Goal: Task Accomplishment & Management: Manage account settings

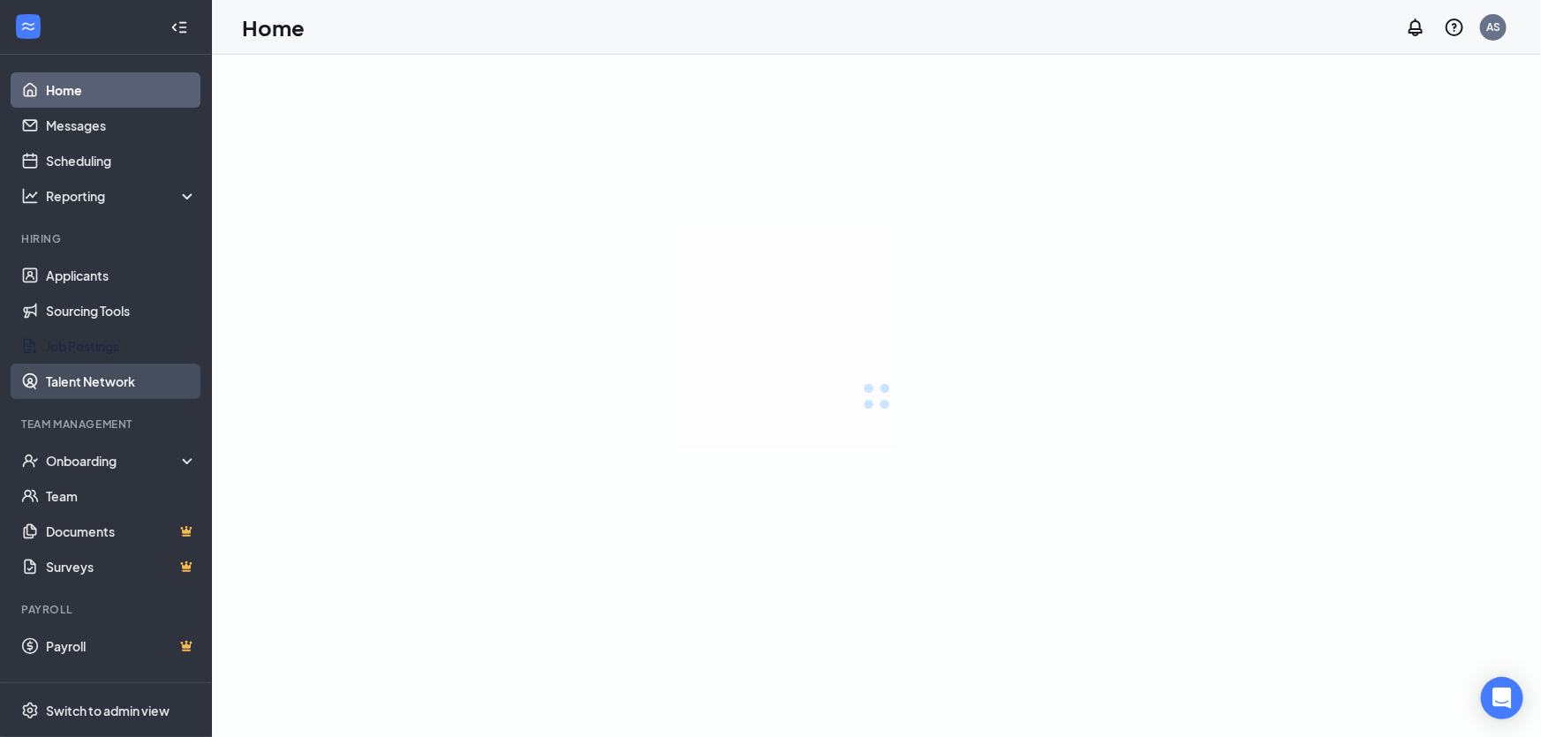
click at [98, 274] on link "Applicants" at bounding box center [121, 275] width 151 height 35
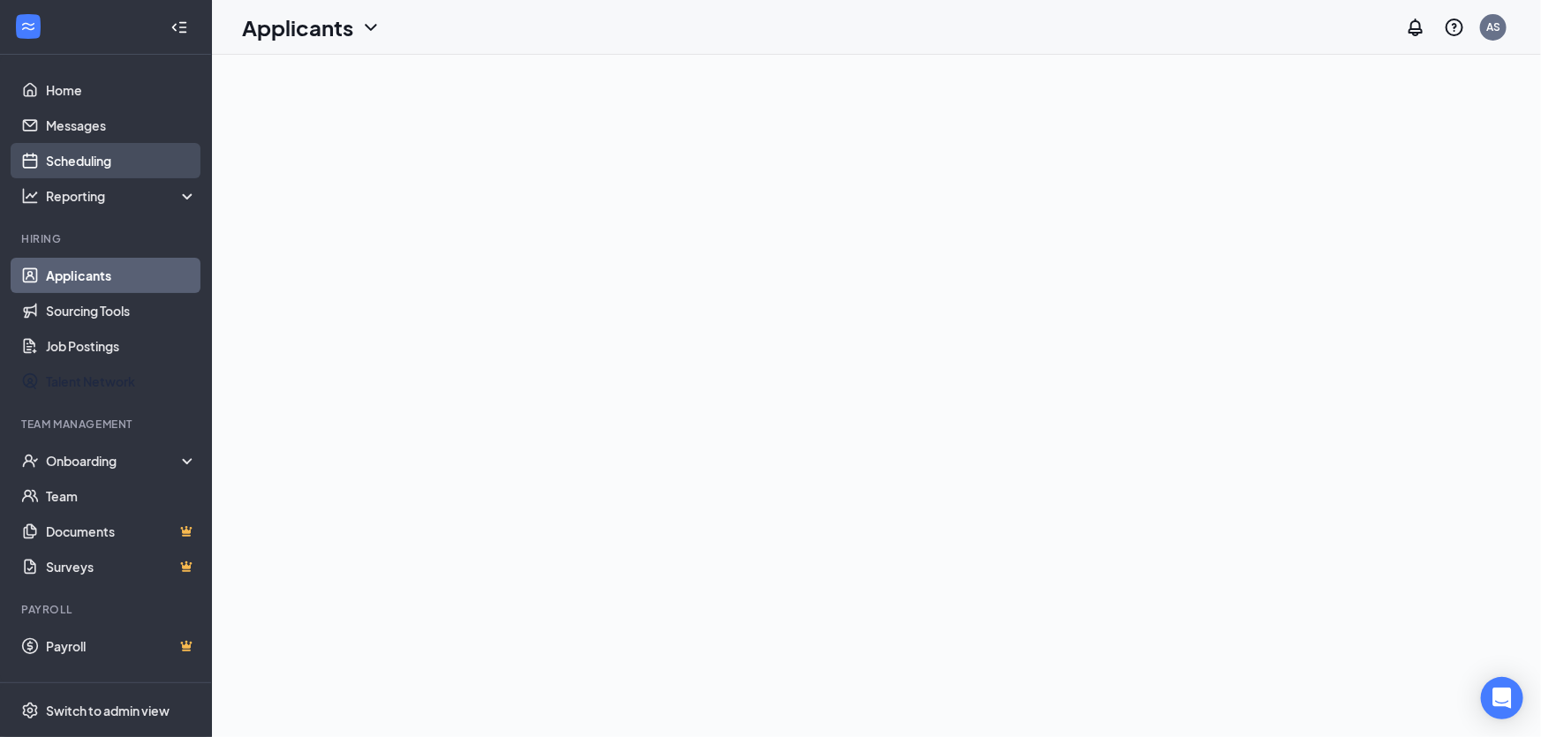
click at [76, 157] on link "Scheduling" at bounding box center [121, 160] width 151 height 35
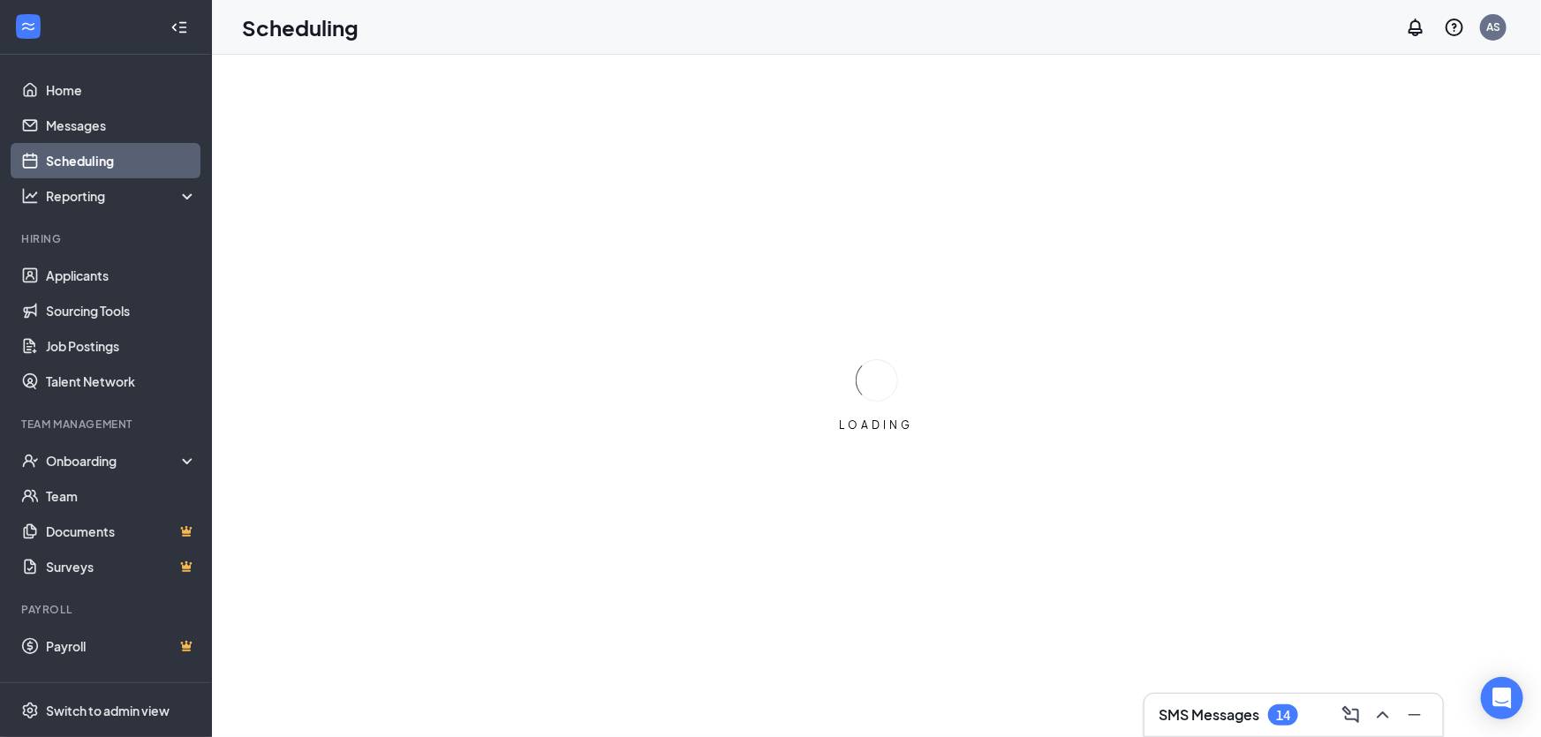
click at [89, 169] on link "Scheduling" at bounding box center [121, 160] width 151 height 35
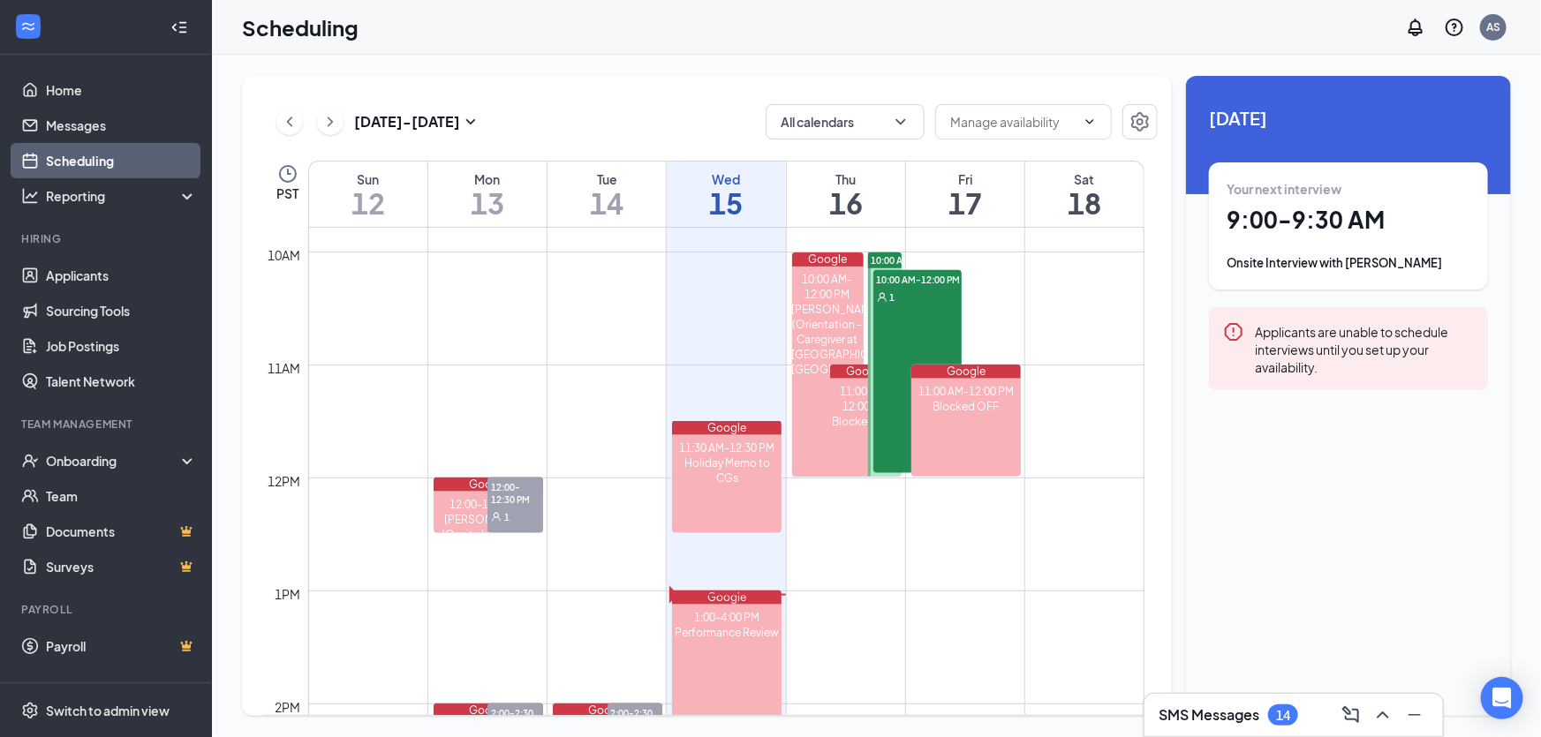
scroll to position [1107, 0]
click at [924, 315] on div "10:00 AM-12:00 PM 1" at bounding box center [917, 370] width 88 height 203
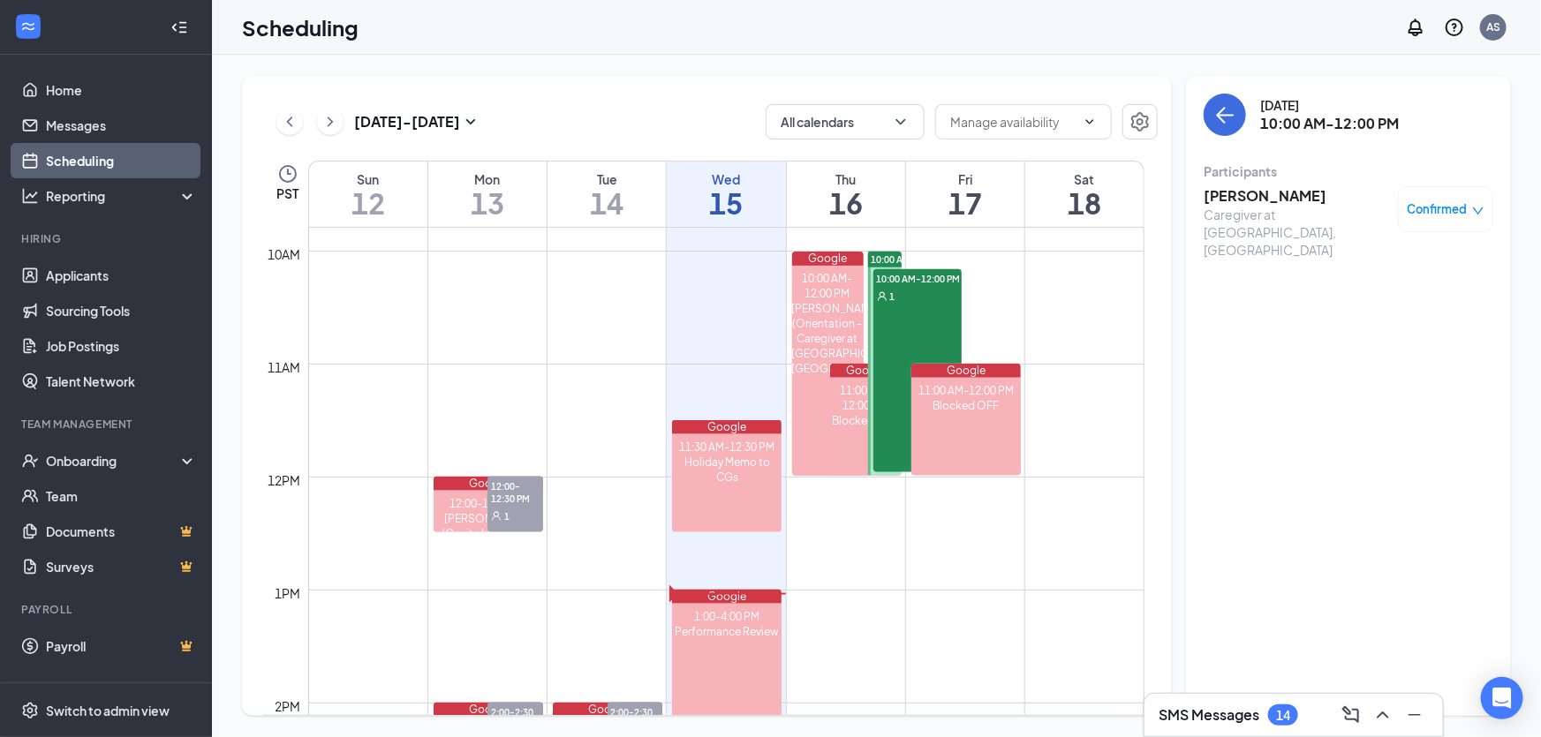
click at [884, 258] on span "10:00 AM-12:00 PM" at bounding box center [914, 259] width 84 height 12
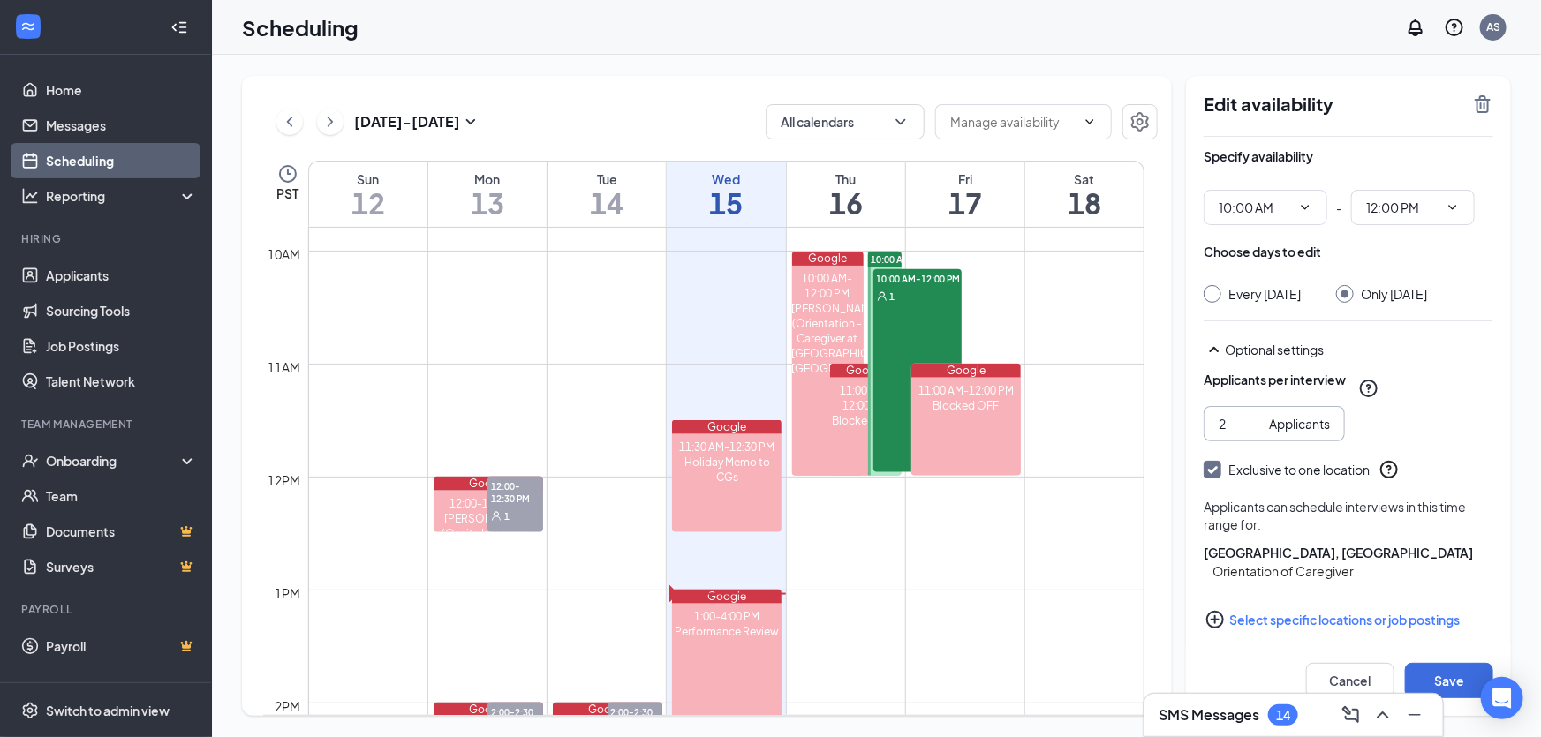
type input "2"
click at [1251, 434] on input "2" at bounding box center [1240, 423] width 43 height 19
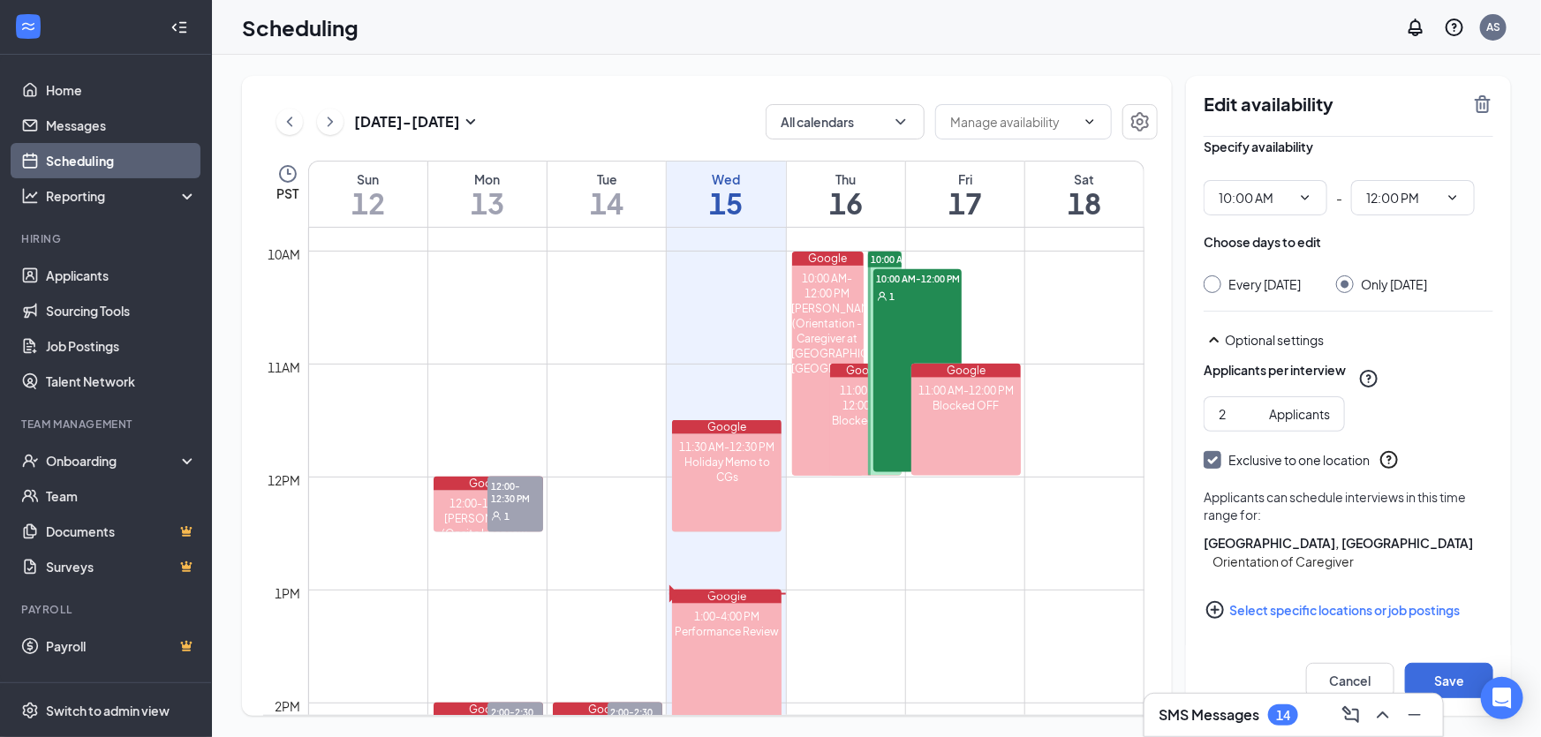
click at [1258, 618] on button "Select specific locations or job postings" at bounding box center [1349, 610] width 290 height 35
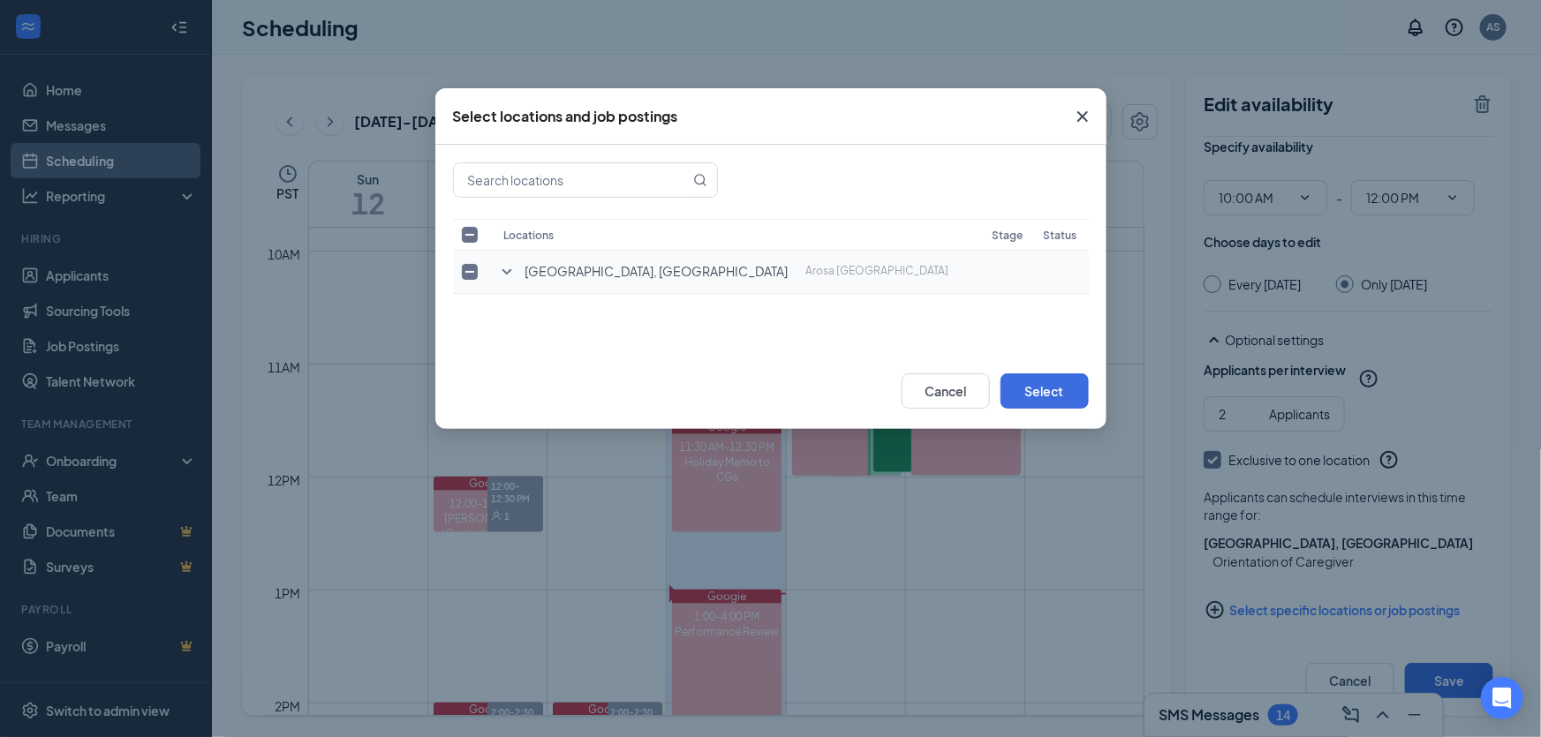
click at [503, 266] on icon "SmallChevronDown" at bounding box center [506, 271] width 21 height 21
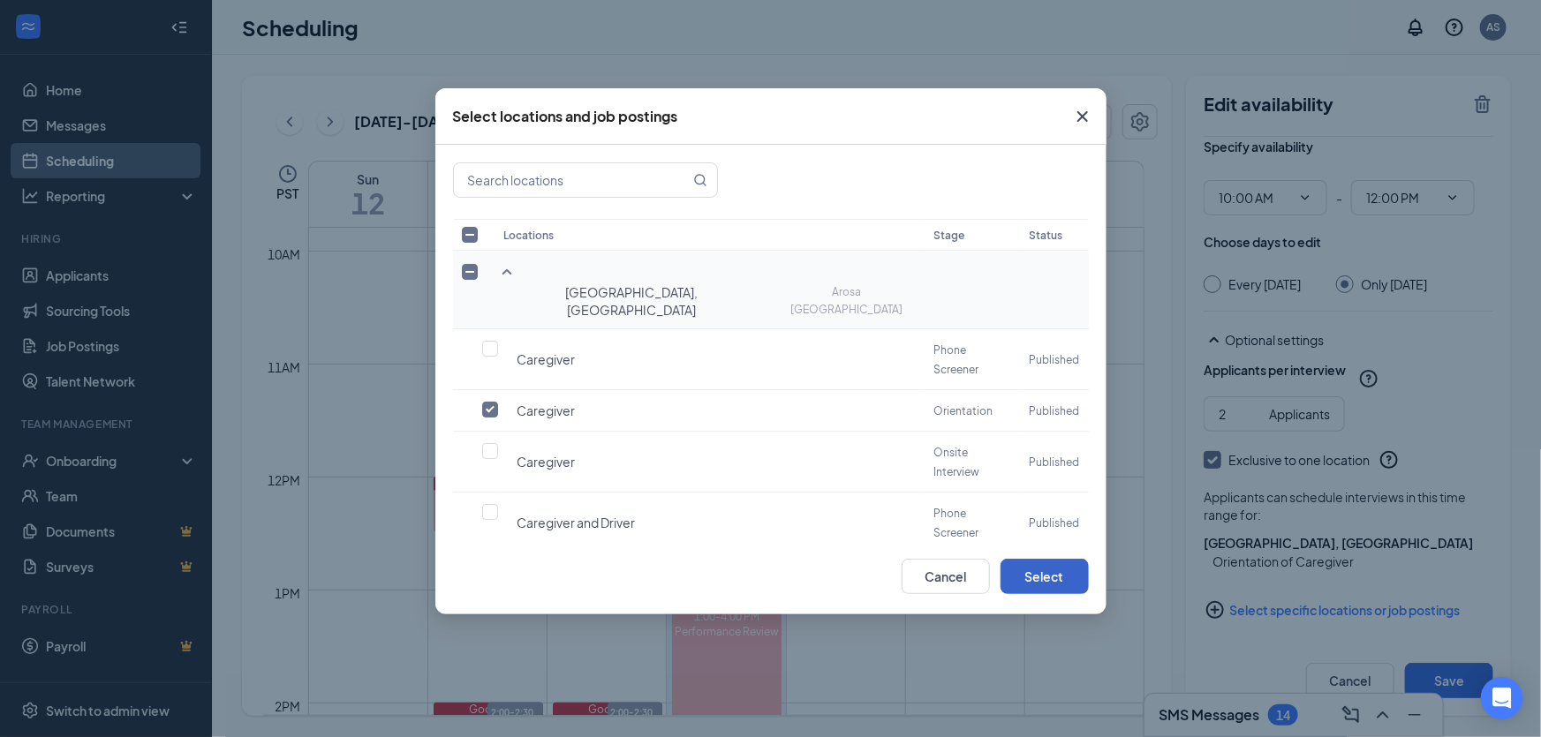
click at [1054, 574] on button "Select" at bounding box center [1045, 576] width 88 height 35
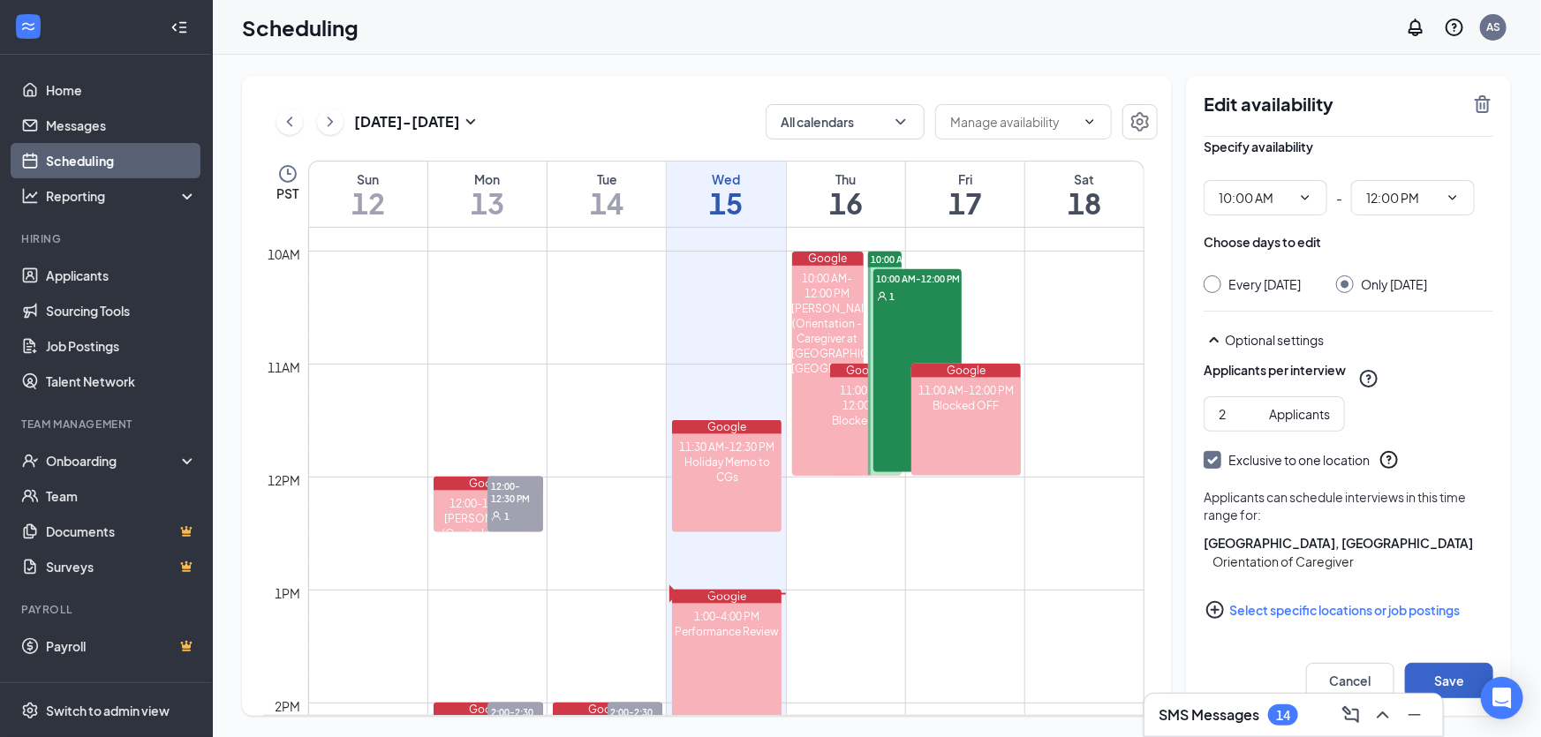
click at [1456, 676] on button "Save" at bounding box center [1449, 680] width 88 height 35
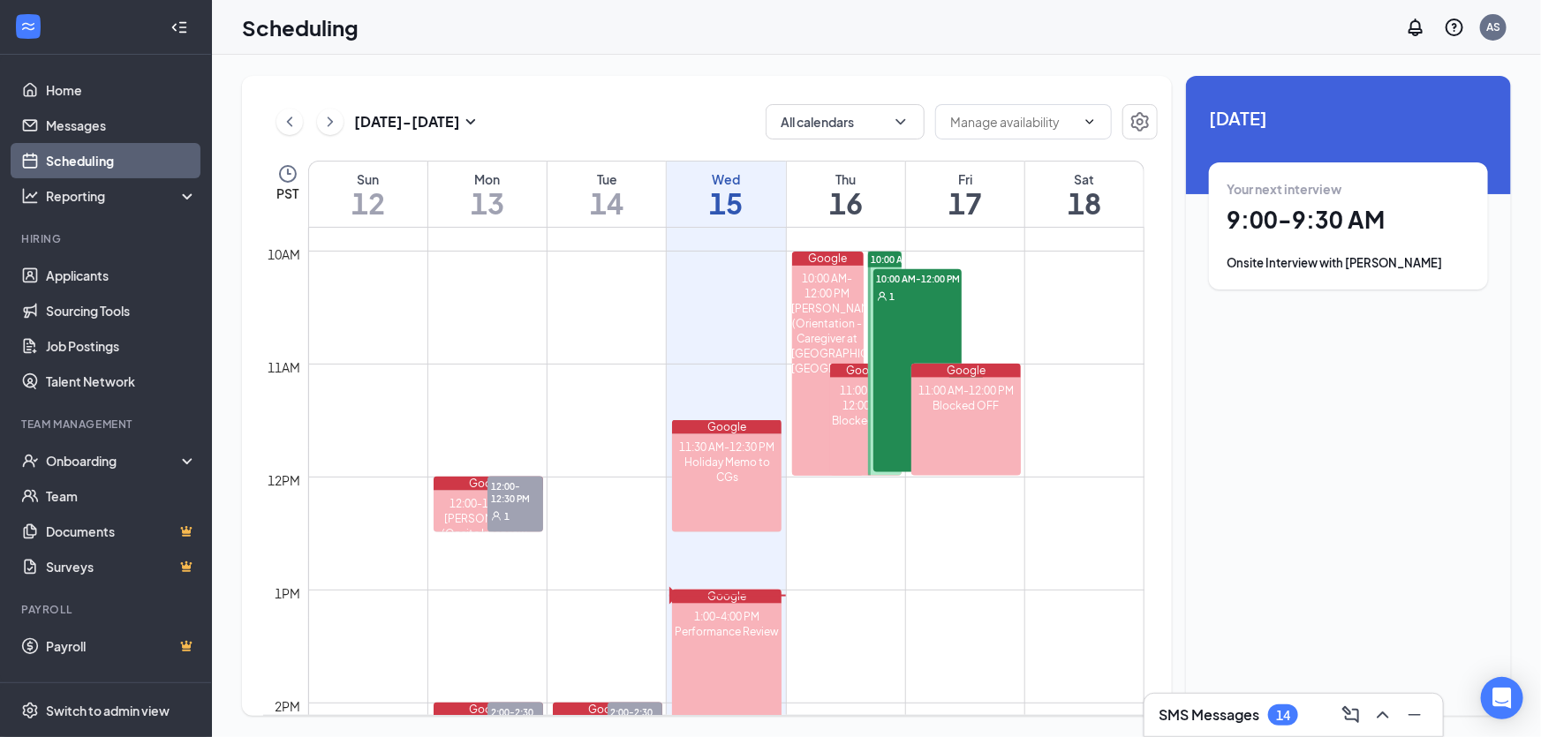
scroll to position [1027, 0]
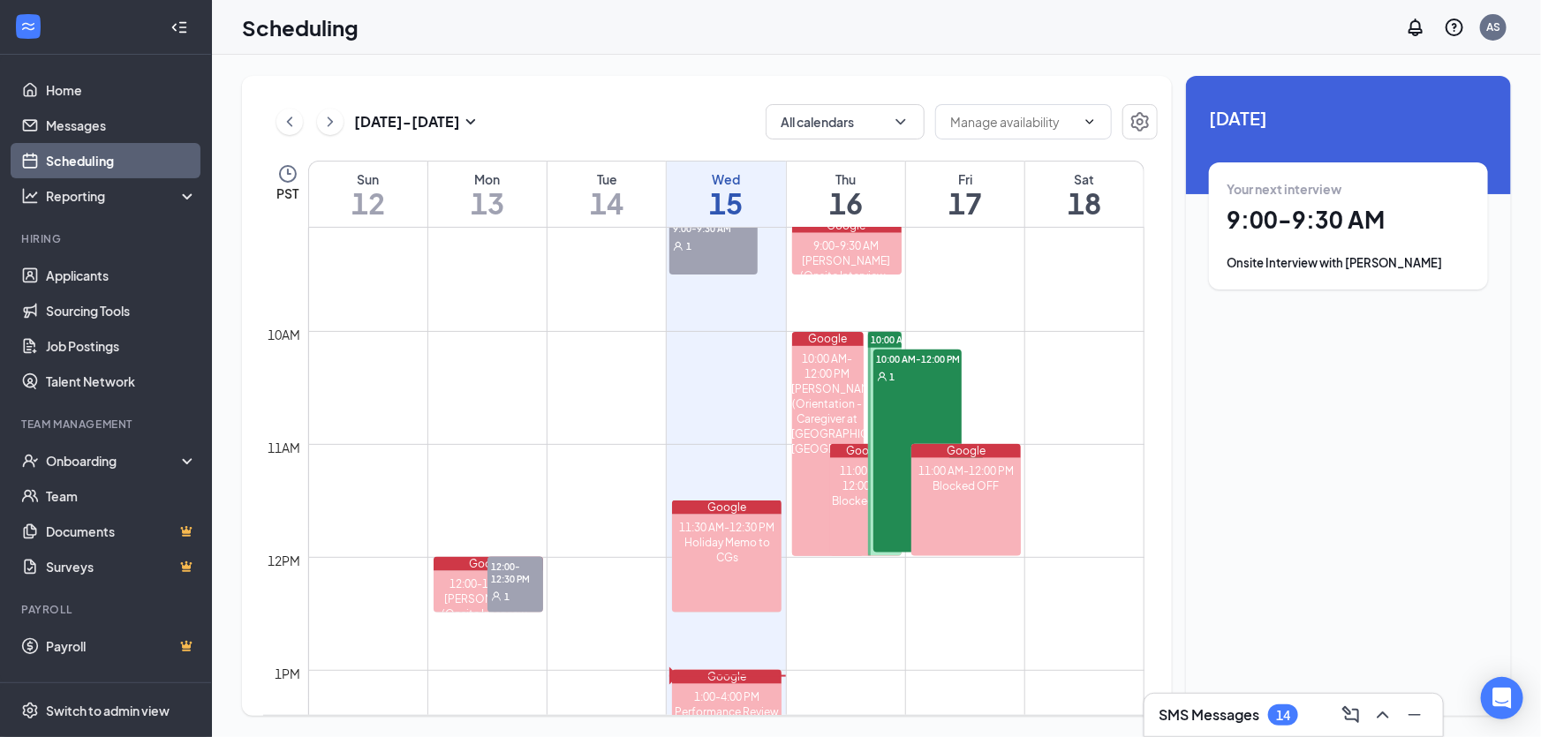
click at [889, 339] on span "10:00 AM-12:00 PM" at bounding box center [914, 340] width 84 height 12
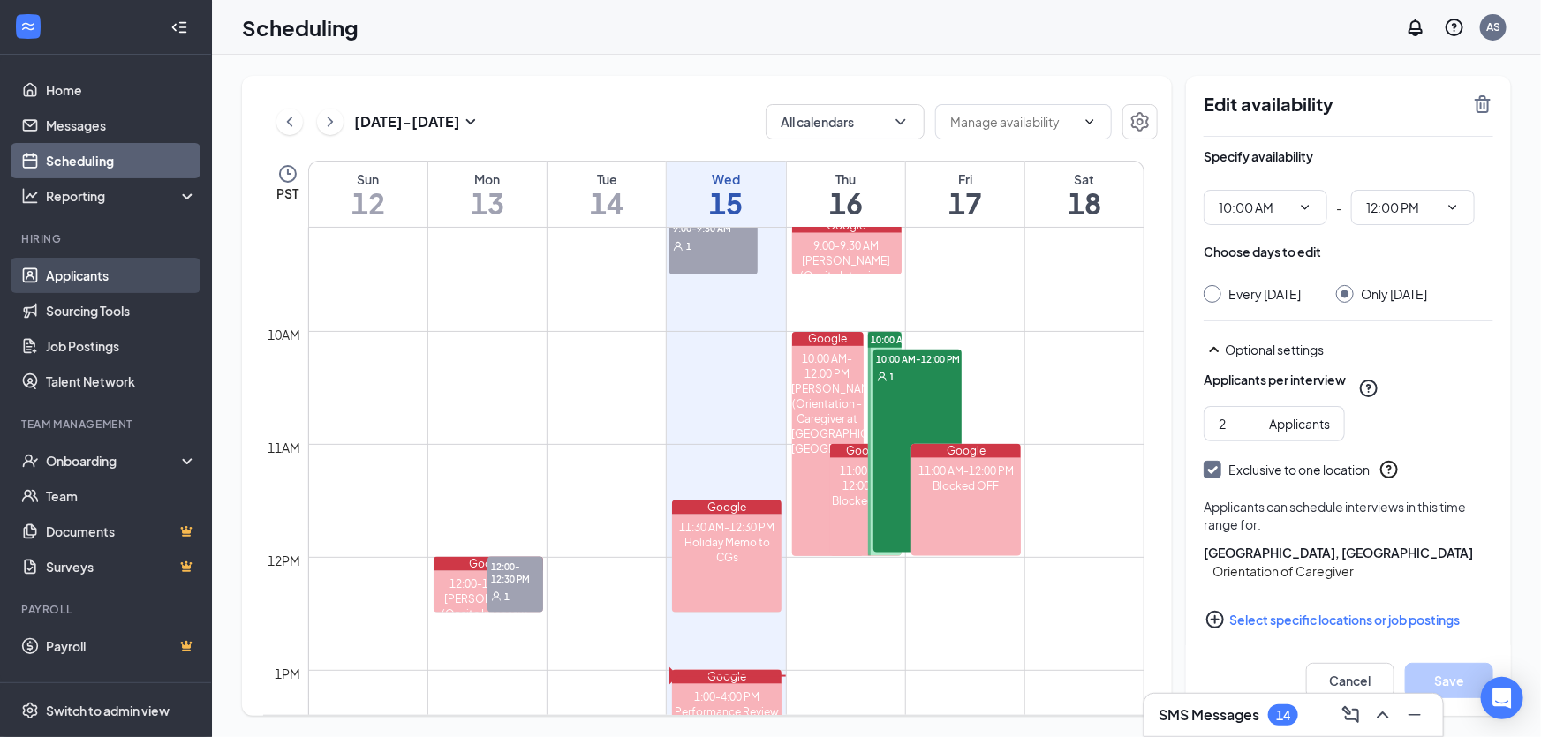
click at [83, 283] on link "Applicants" at bounding box center [121, 275] width 151 height 35
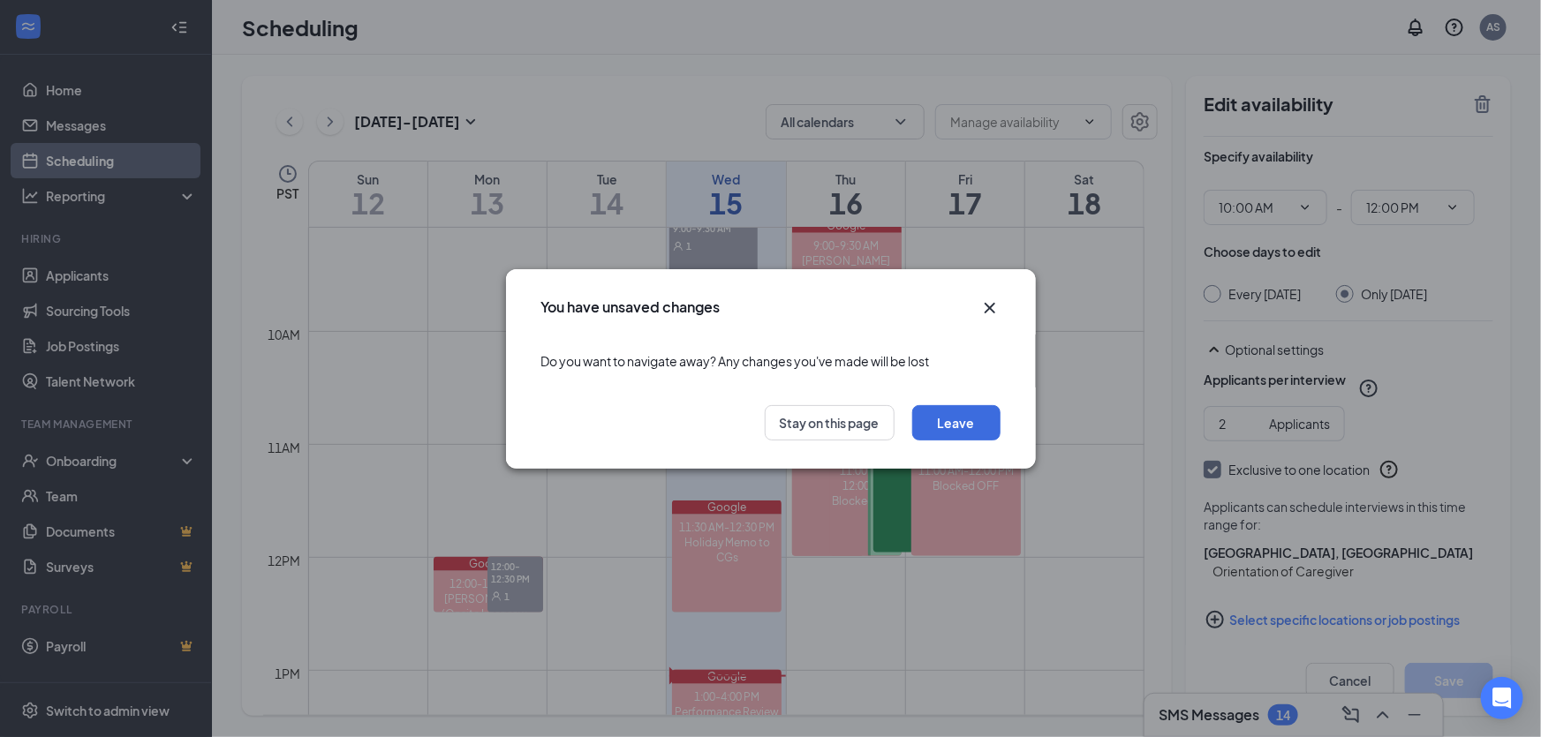
click at [986, 306] on icon "Cross" at bounding box center [989, 308] width 21 height 21
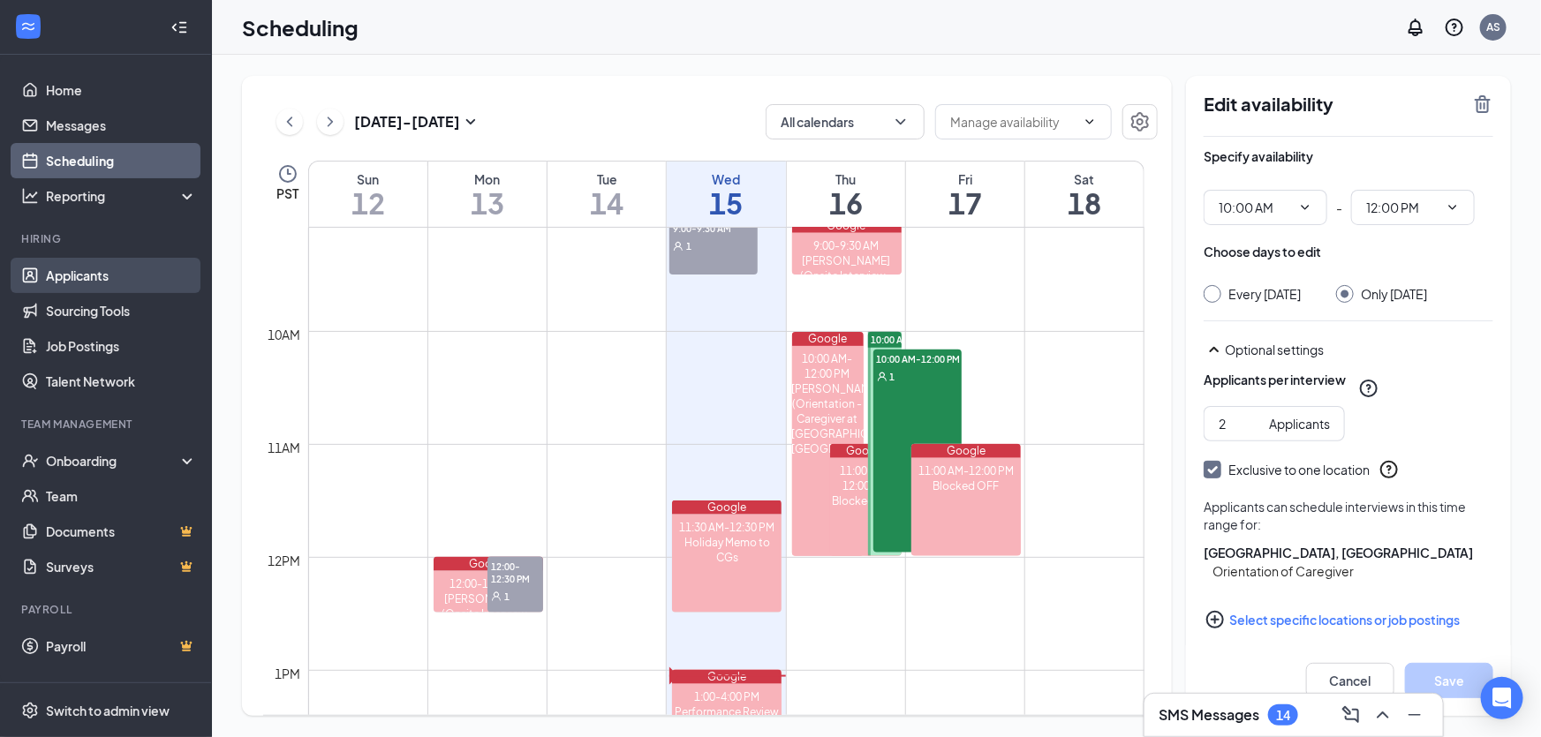
click at [79, 266] on link "Applicants" at bounding box center [121, 275] width 151 height 35
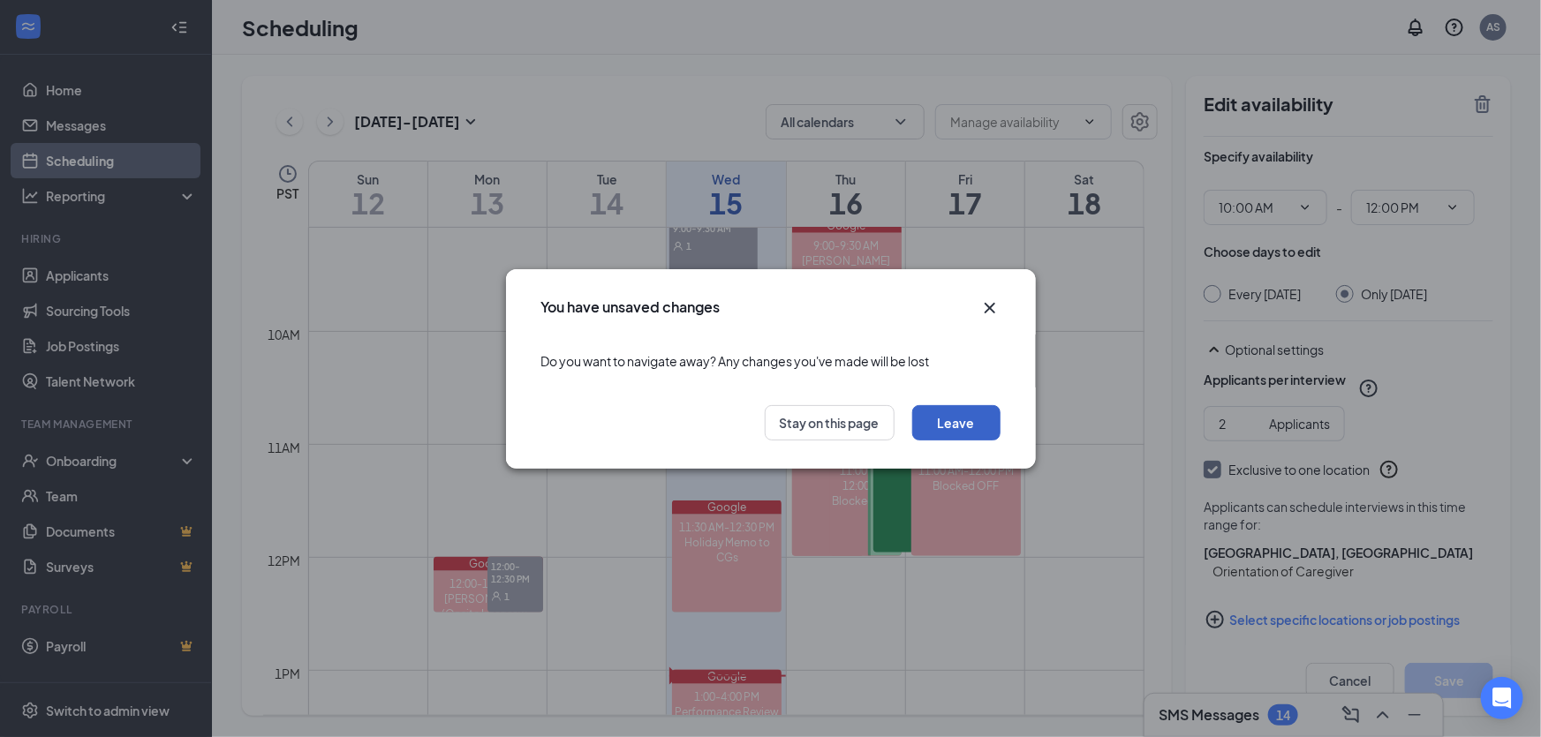
click at [935, 417] on button "Leave" at bounding box center [956, 422] width 88 height 35
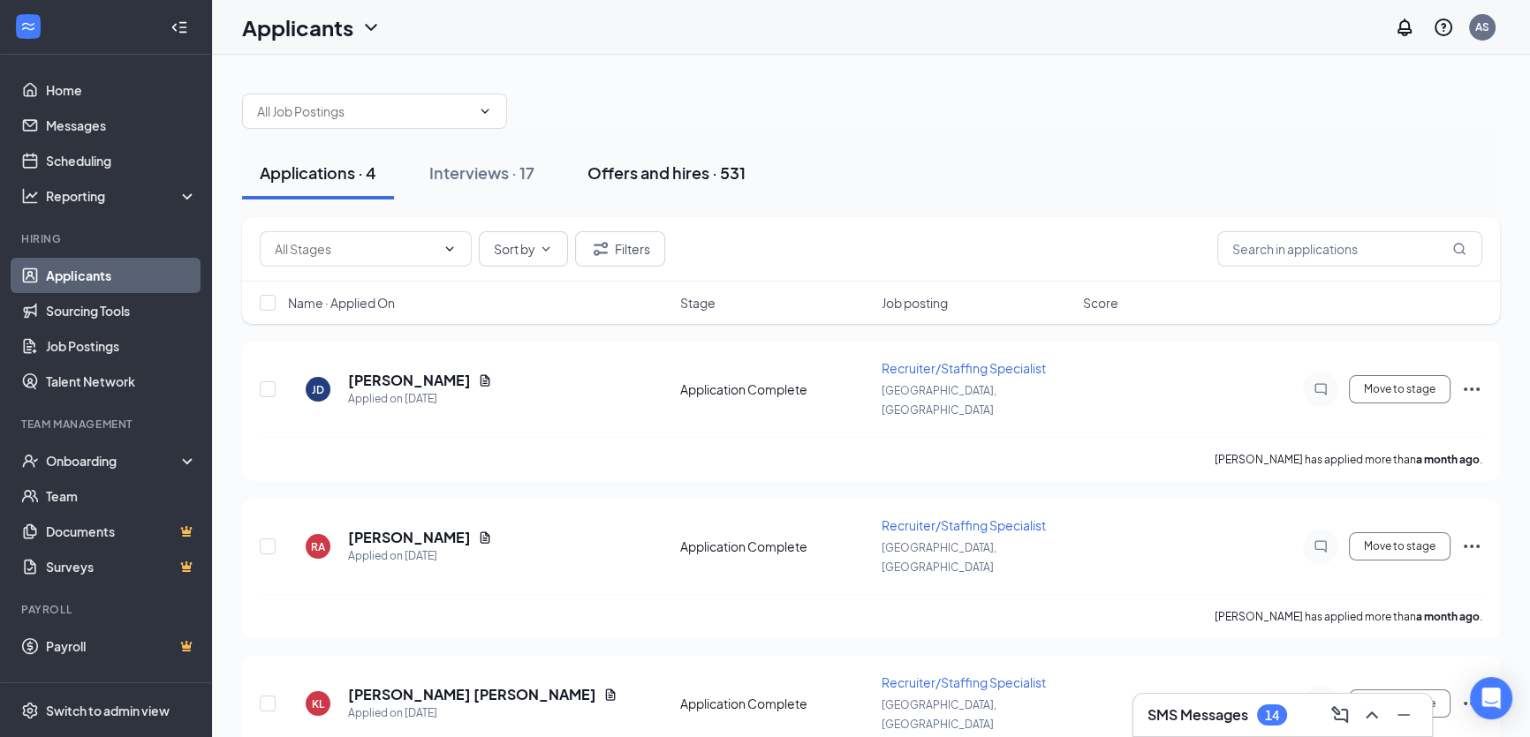
click at [671, 170] on div "Offers and hires · 531" at bounding box center [666, 173] width 158 height 22
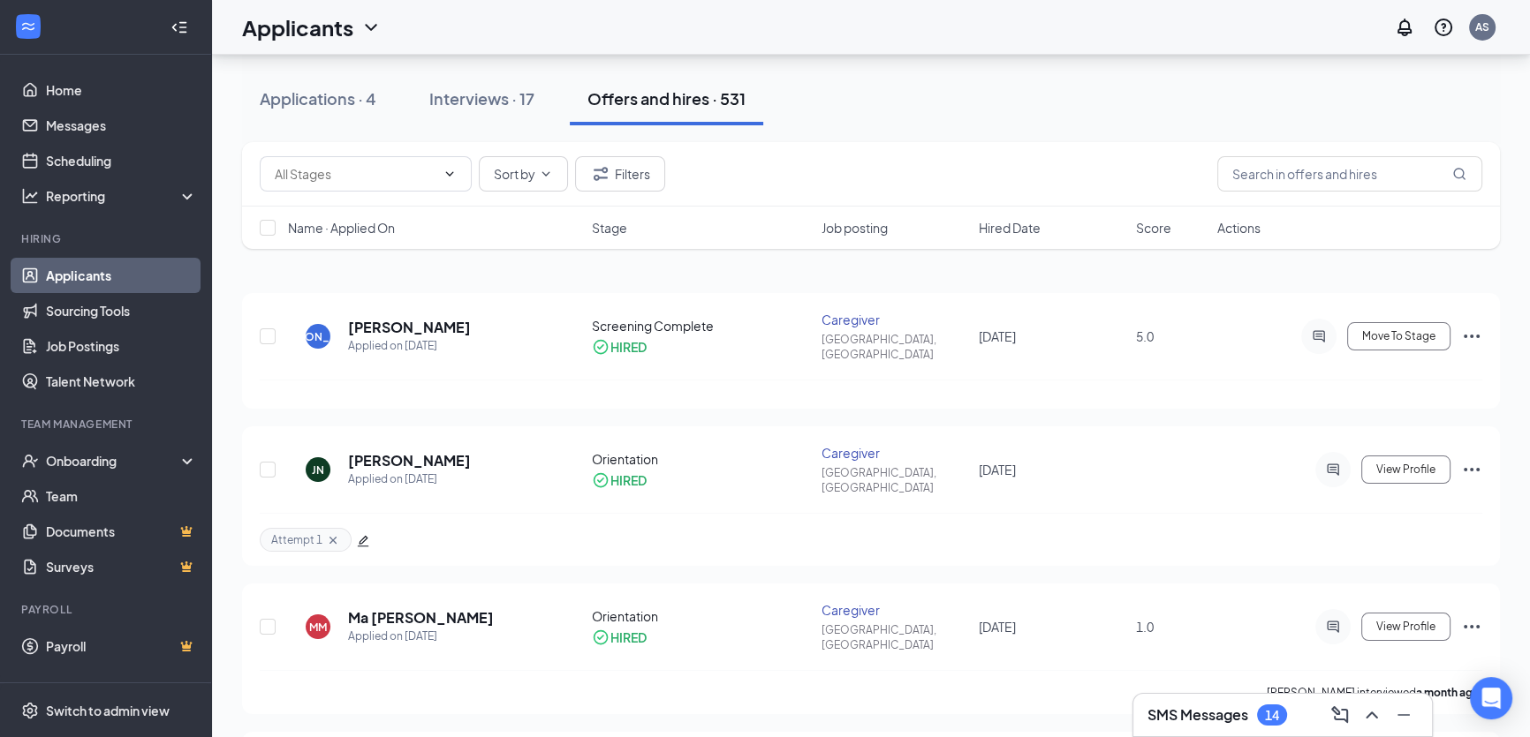
scroll to position [401, 0]
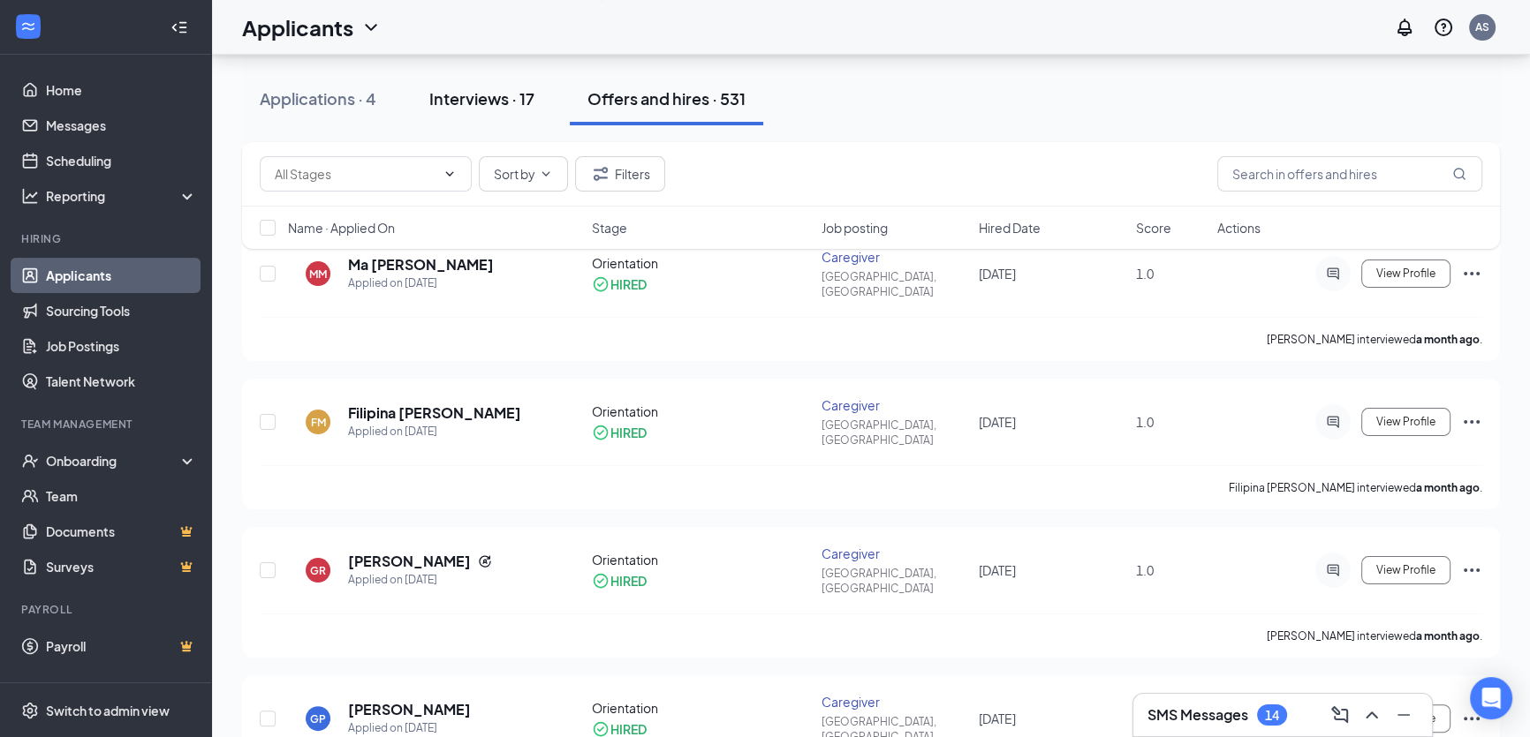
click at [468, 102] on div "Interviews · 17" at bounding box center [481, 98] width 105 height 22
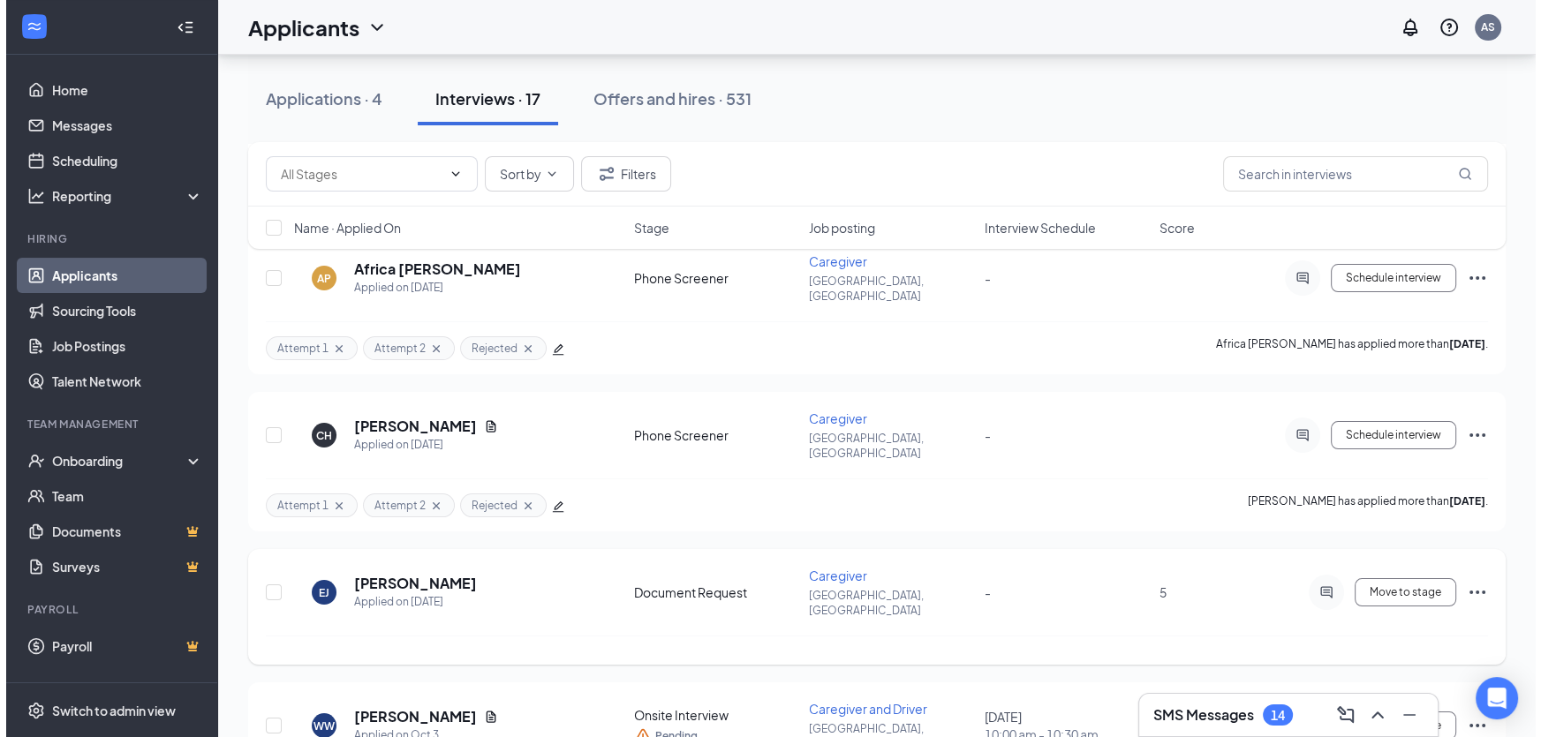
scroll to position [321, 0]
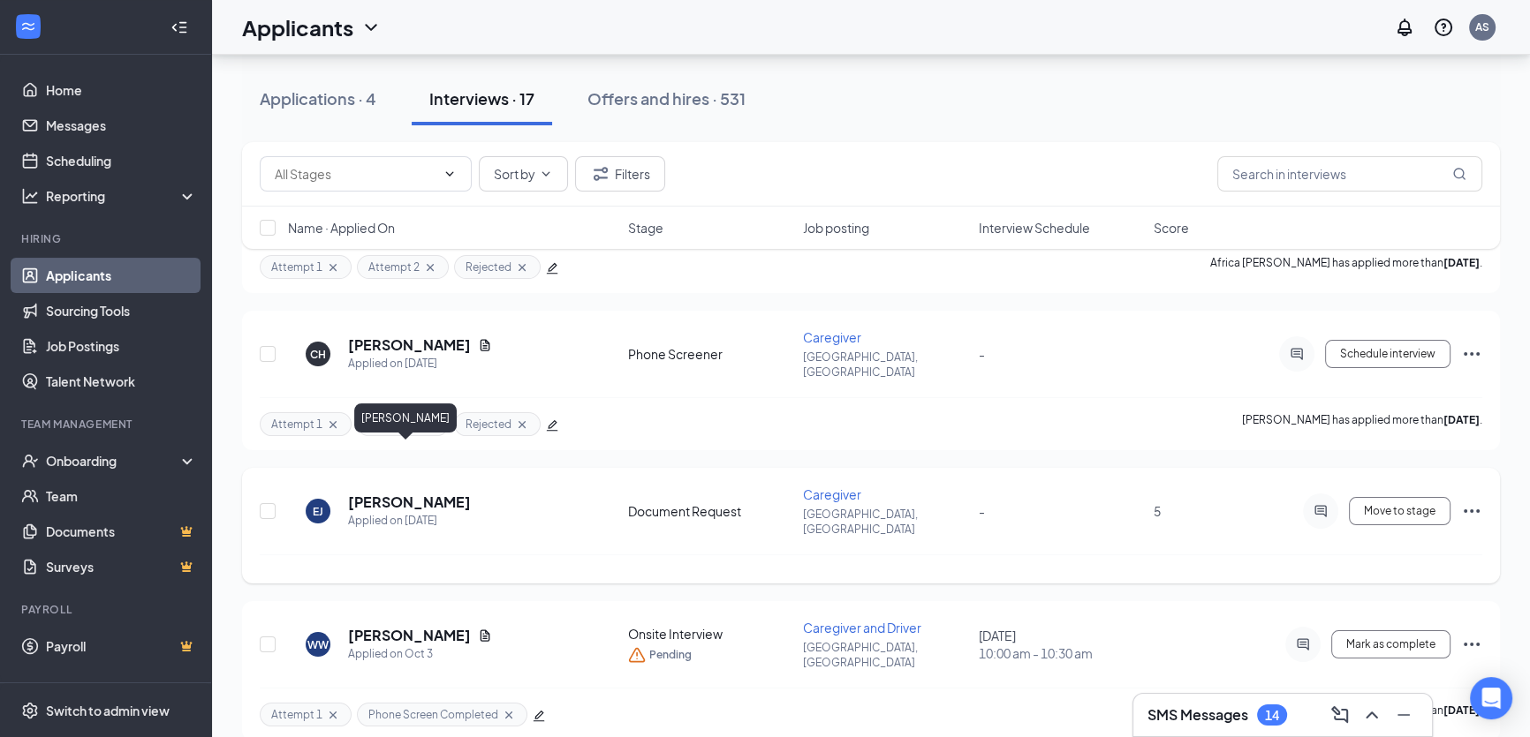
click at [424, 493] on h5 "[PERSON_NAME]" at bounding box center [409, 502] width 123 height 19
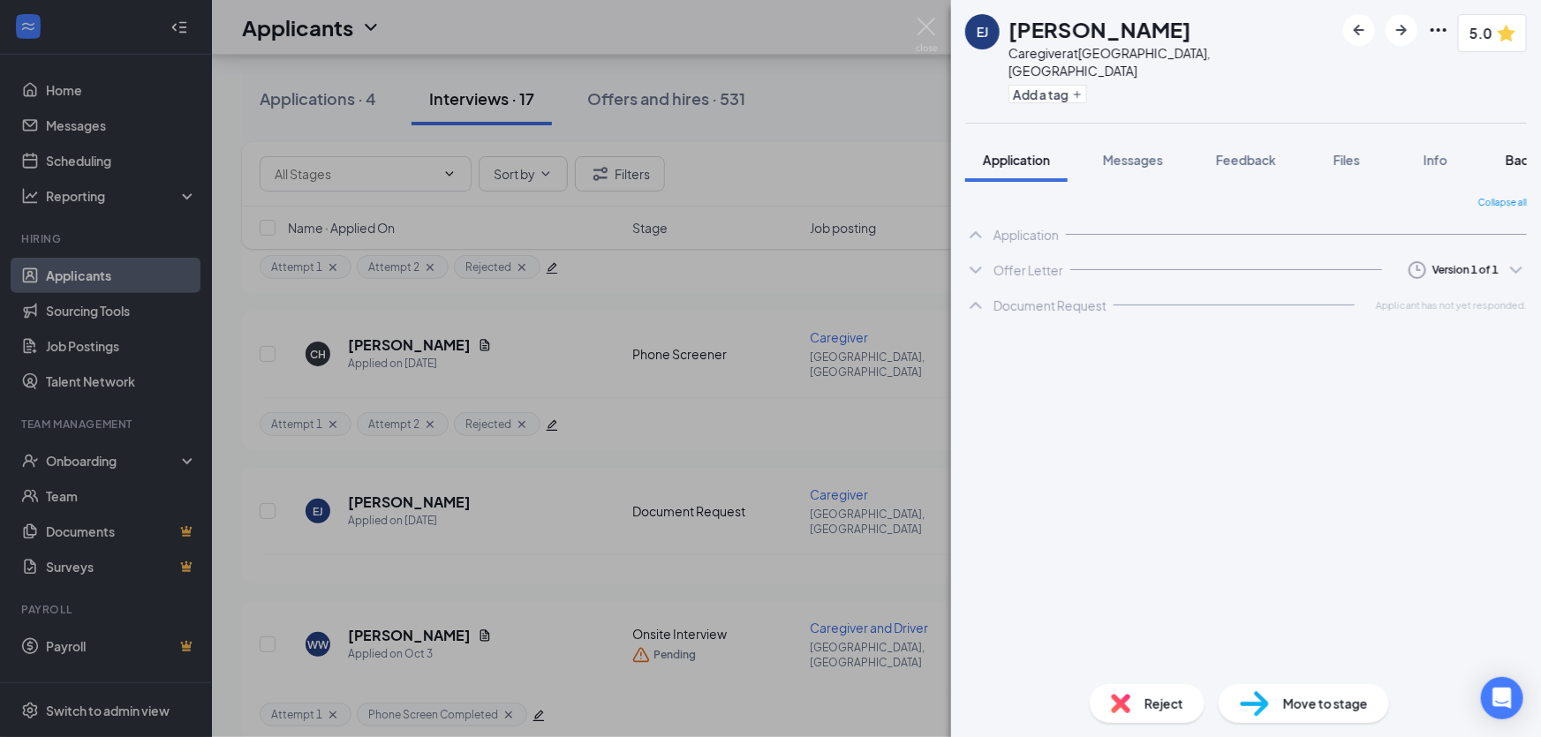
click at [1516, 152] on span "Background" at bounding box center [1542, 160] width 72 height 16
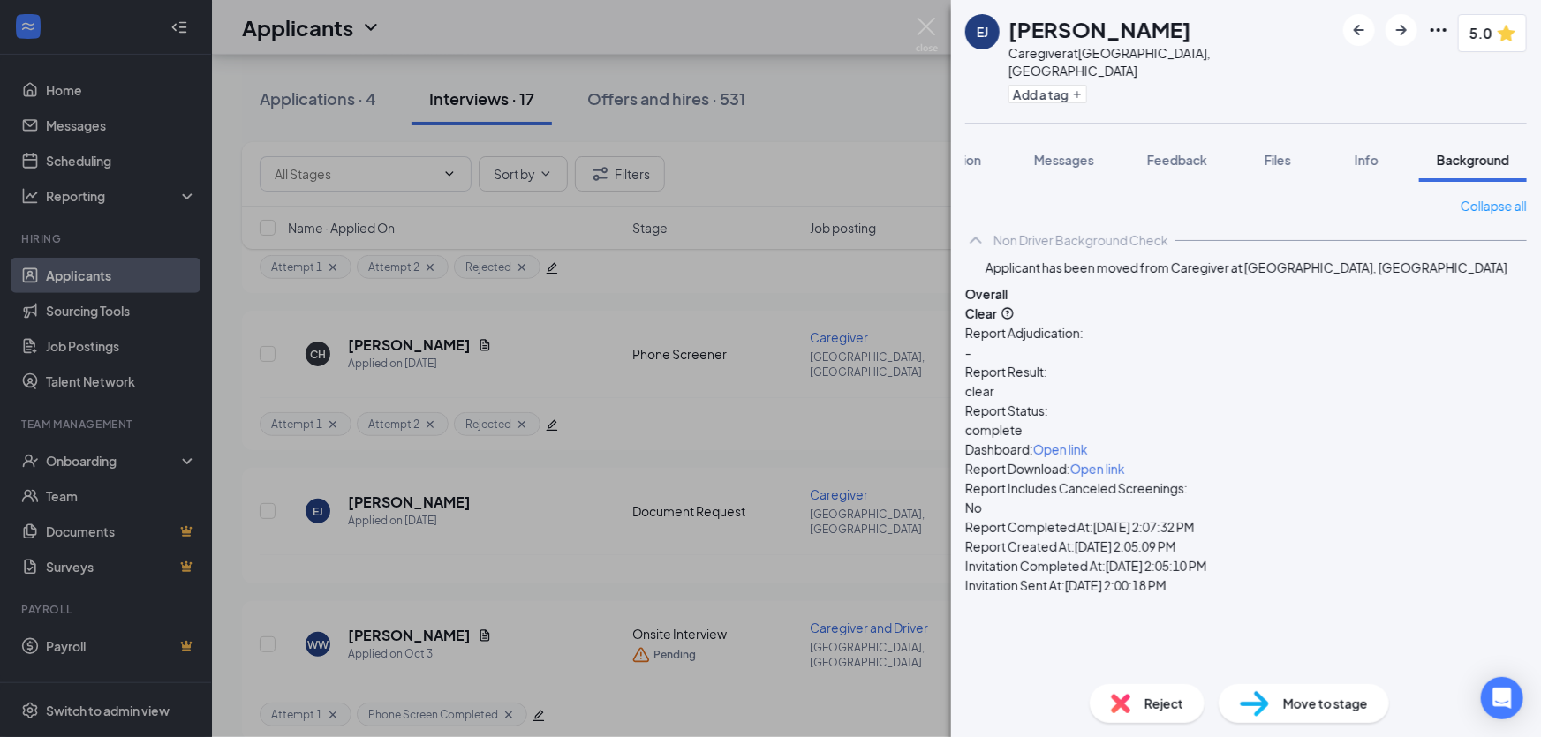
click at [1324, 706] on span "Move to stage" at bounding box center [1325, 703] width 85 height 19
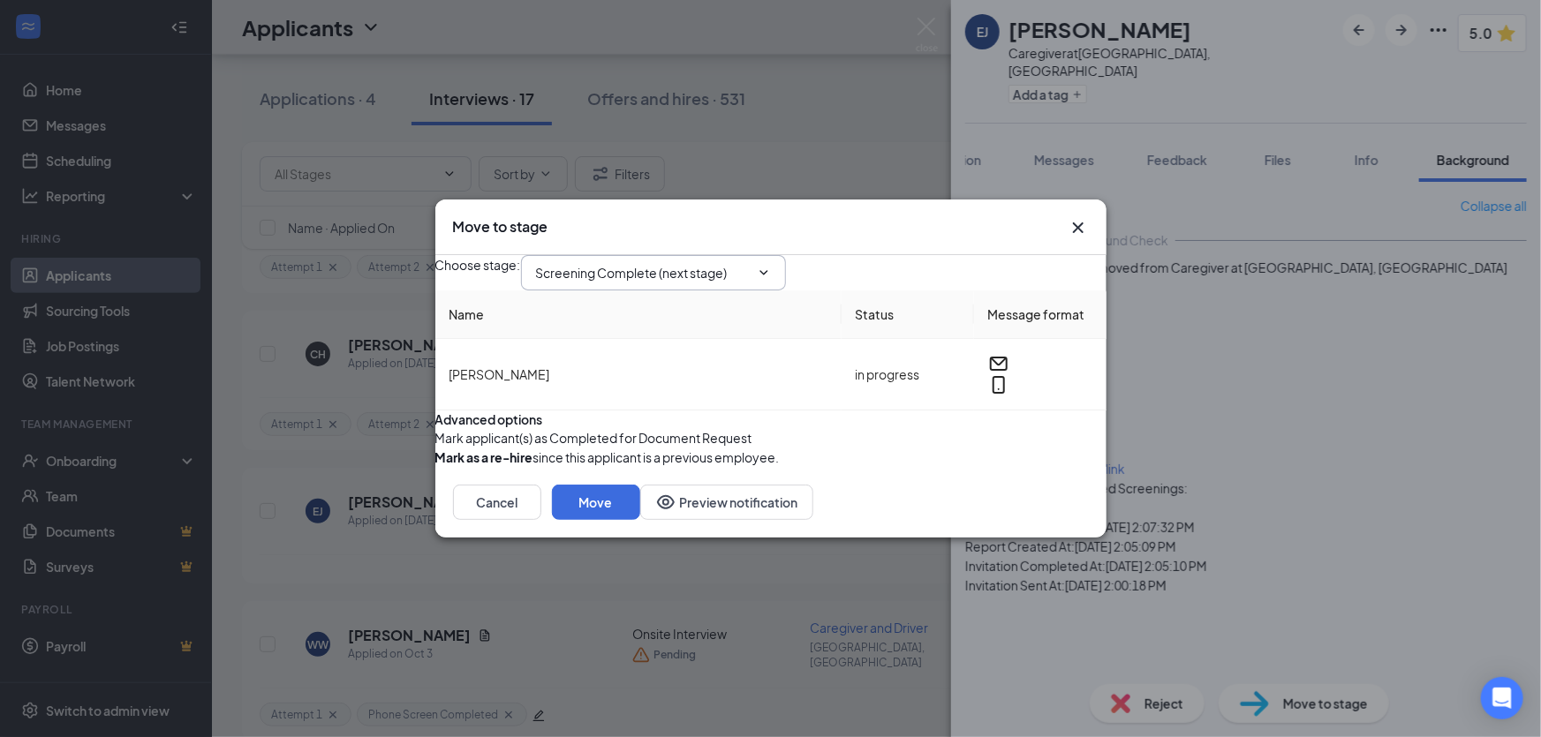
click at [750, 263] on input "Screening Complete (next stage)" at bounding box center [643, 272] width 214 height 19
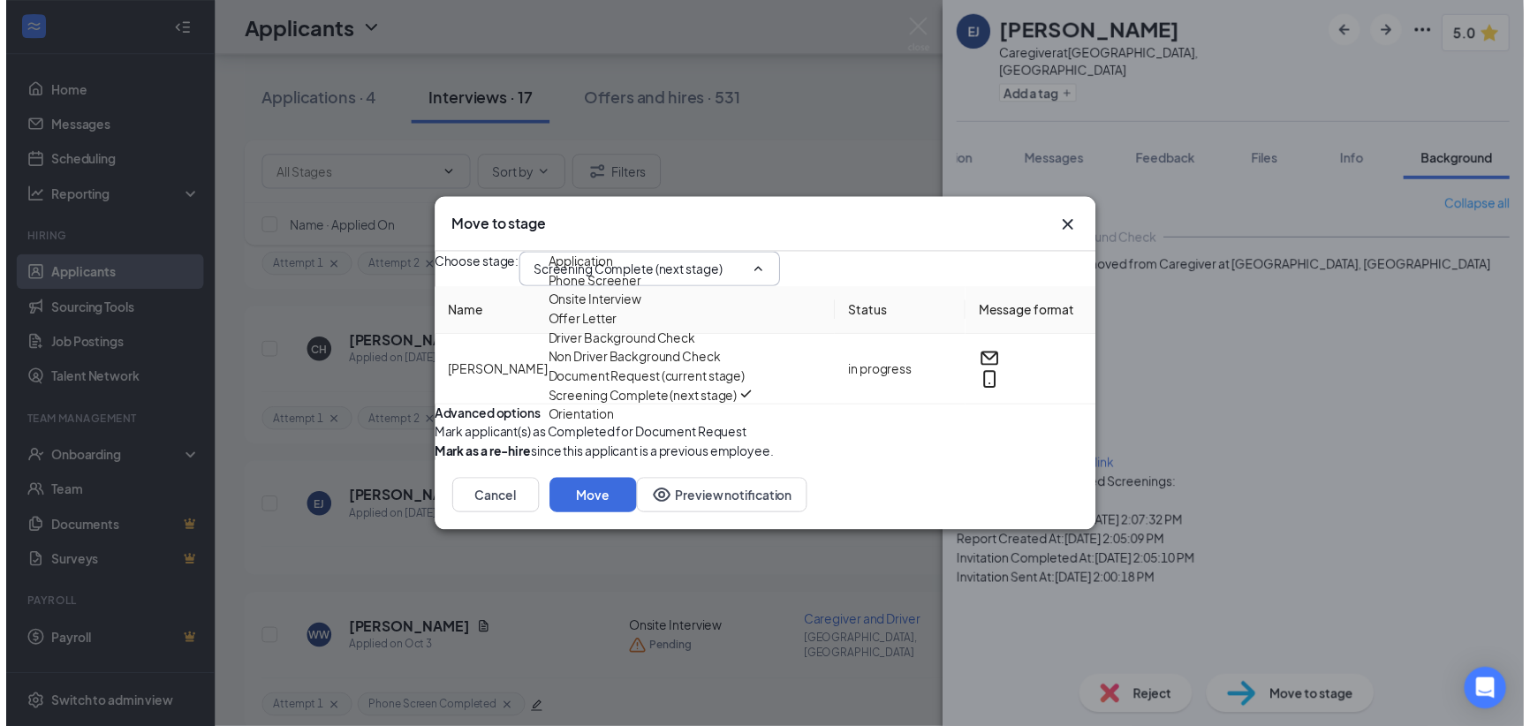
scroll to position [100, 0]
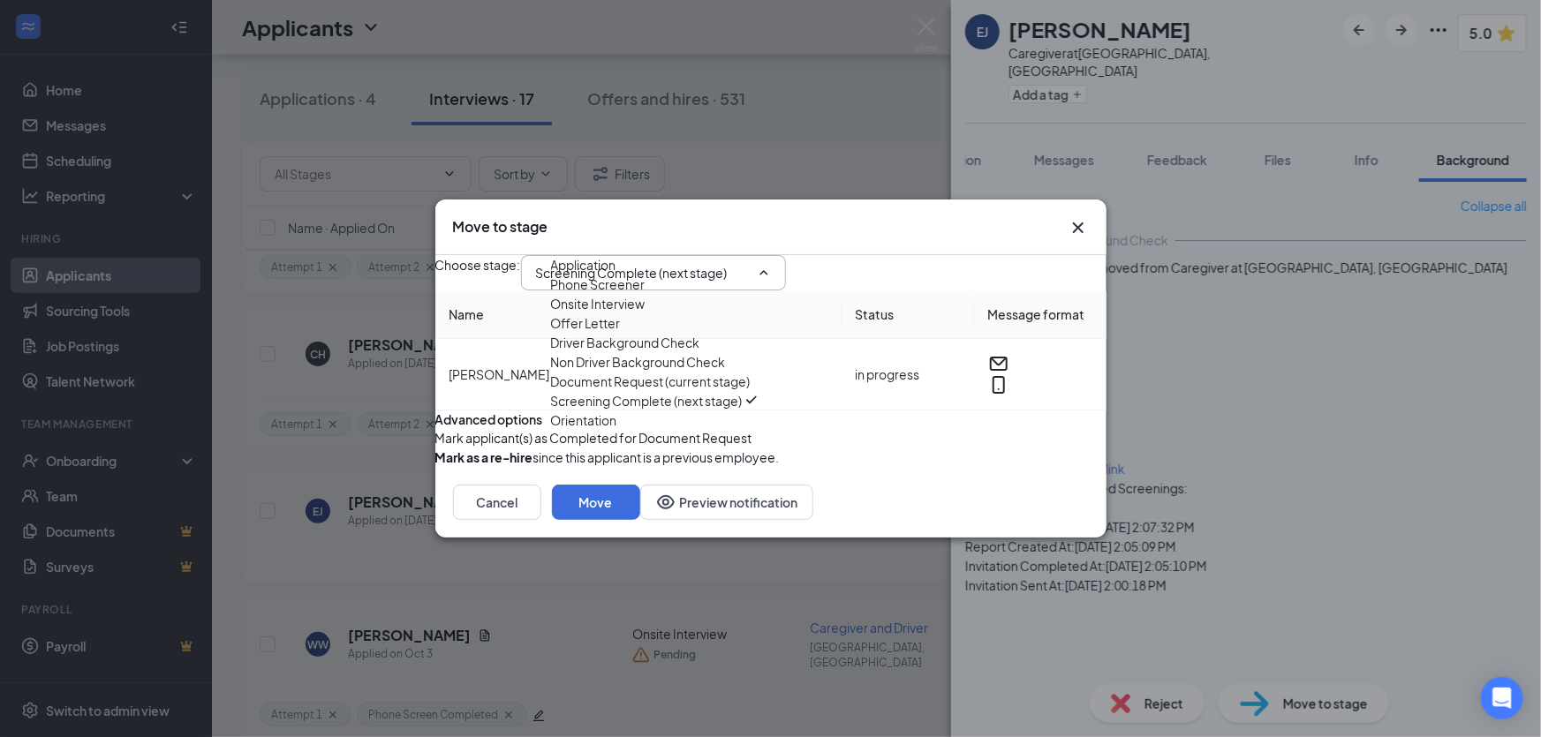
click at [617, 430] on div "Orientation" at bounding box center [584, 420] width 66 height 19
type input "Orientation"
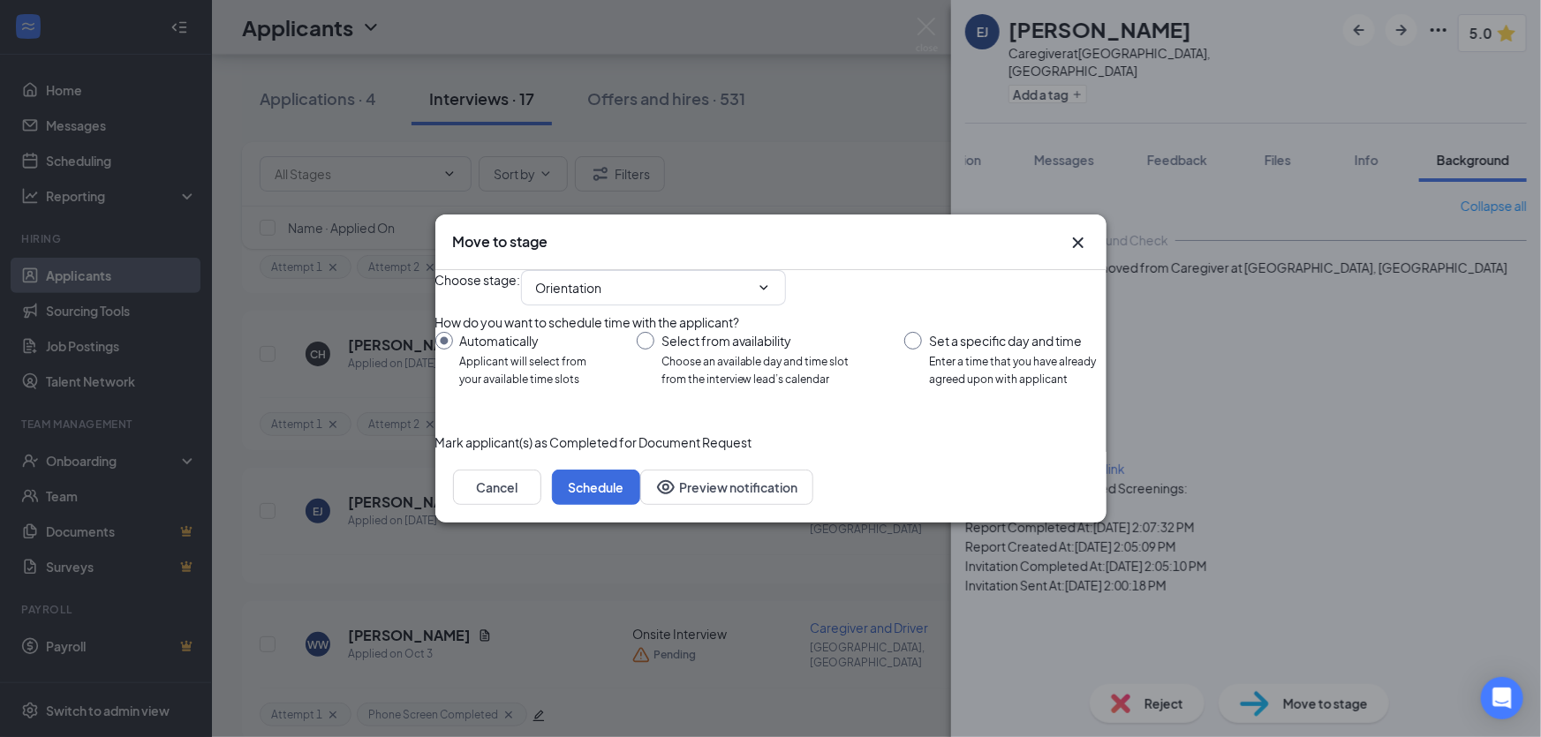
click at [646, 338] on input "Select from availability Choose an available day and time slot from the intervi…" at bounding box center [753, 360] width 233 height 57
radio input "true"
radio input "false"
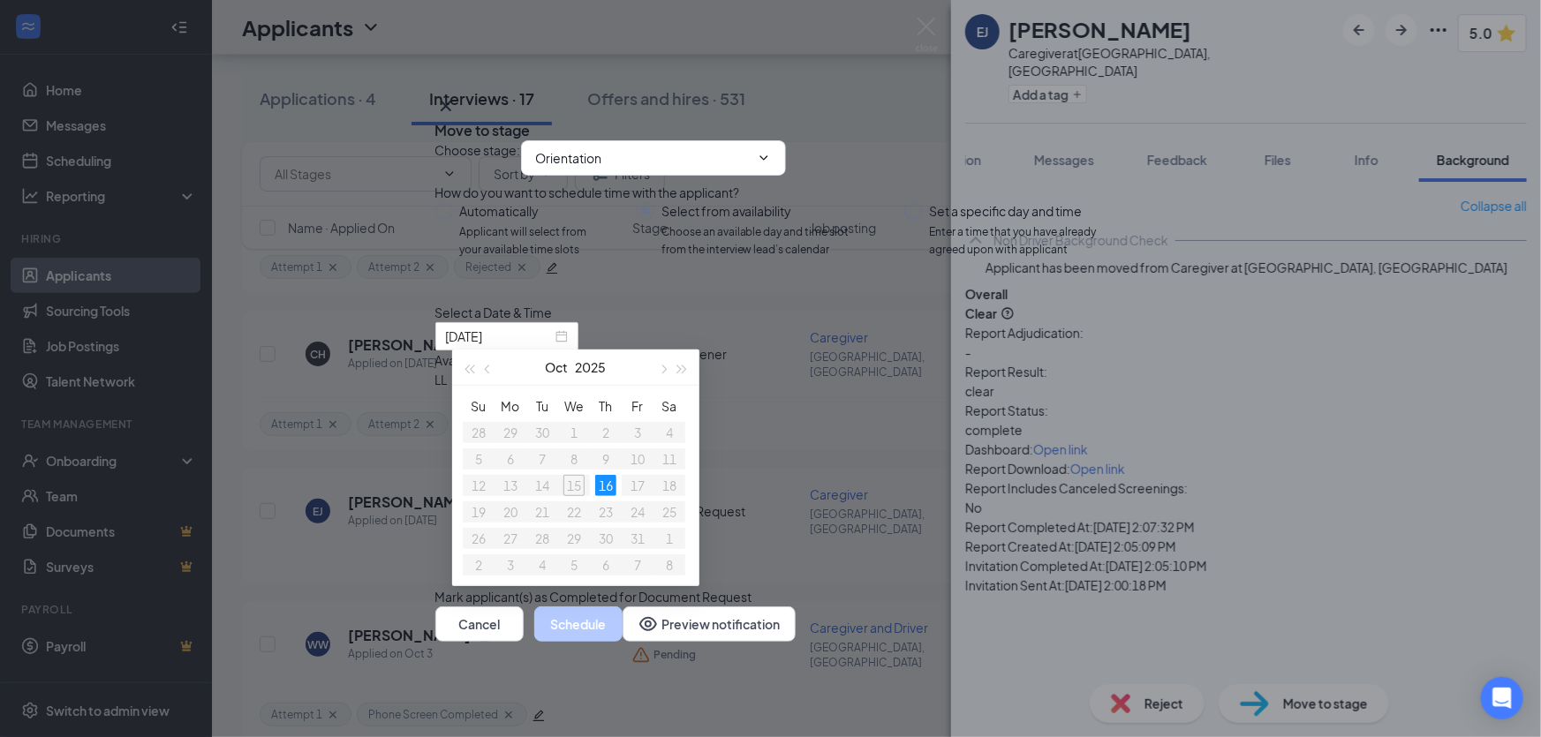
click at [774, 409] on div "10:00AM - 12:00PM" at bounding box center [604, 398] width 338 height 19
click at [623, 642] on button "Schedule" at bounding box center [578, 624] width 88 height 35
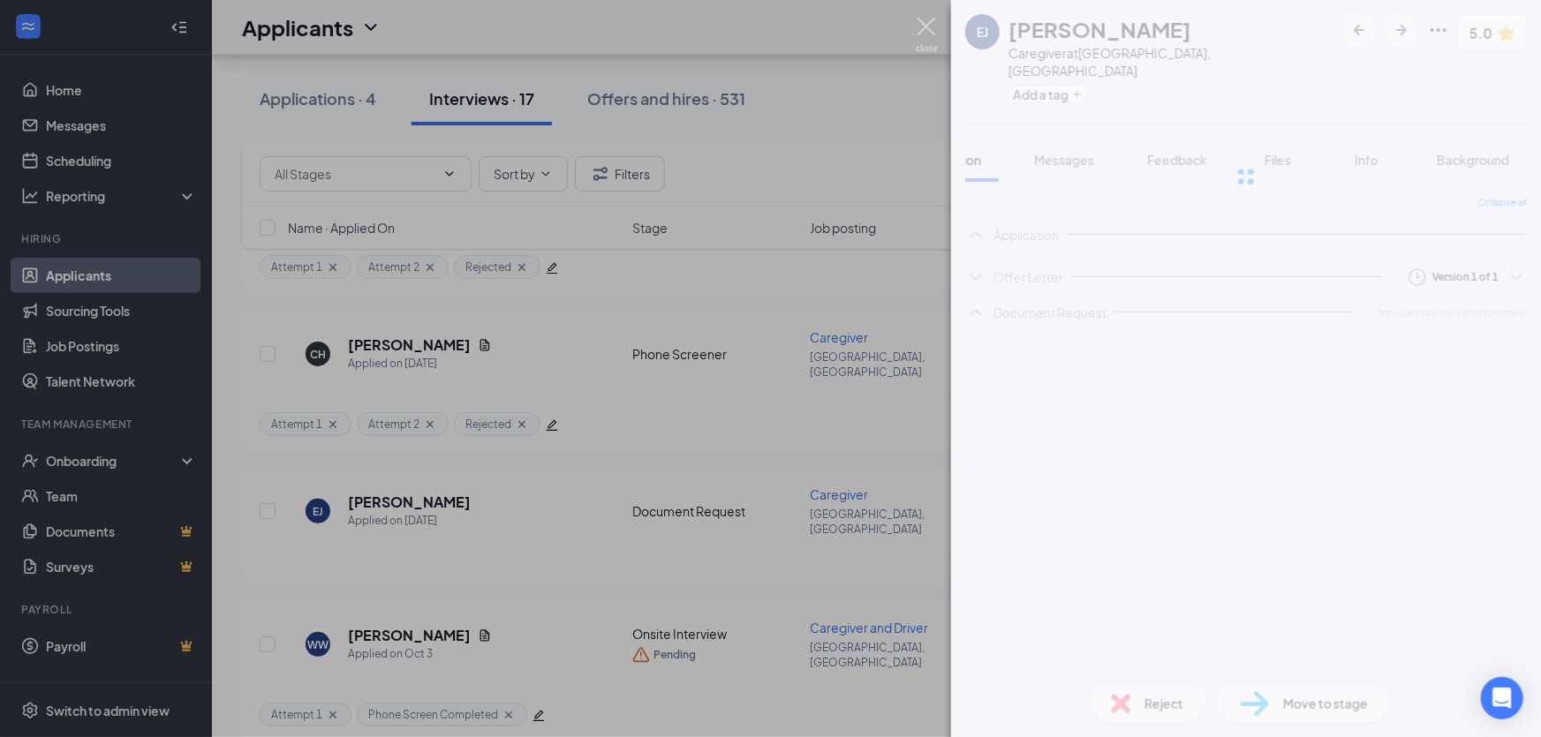
click at [924, 29] on img at bounding box center [927, 35] width 22 height 34
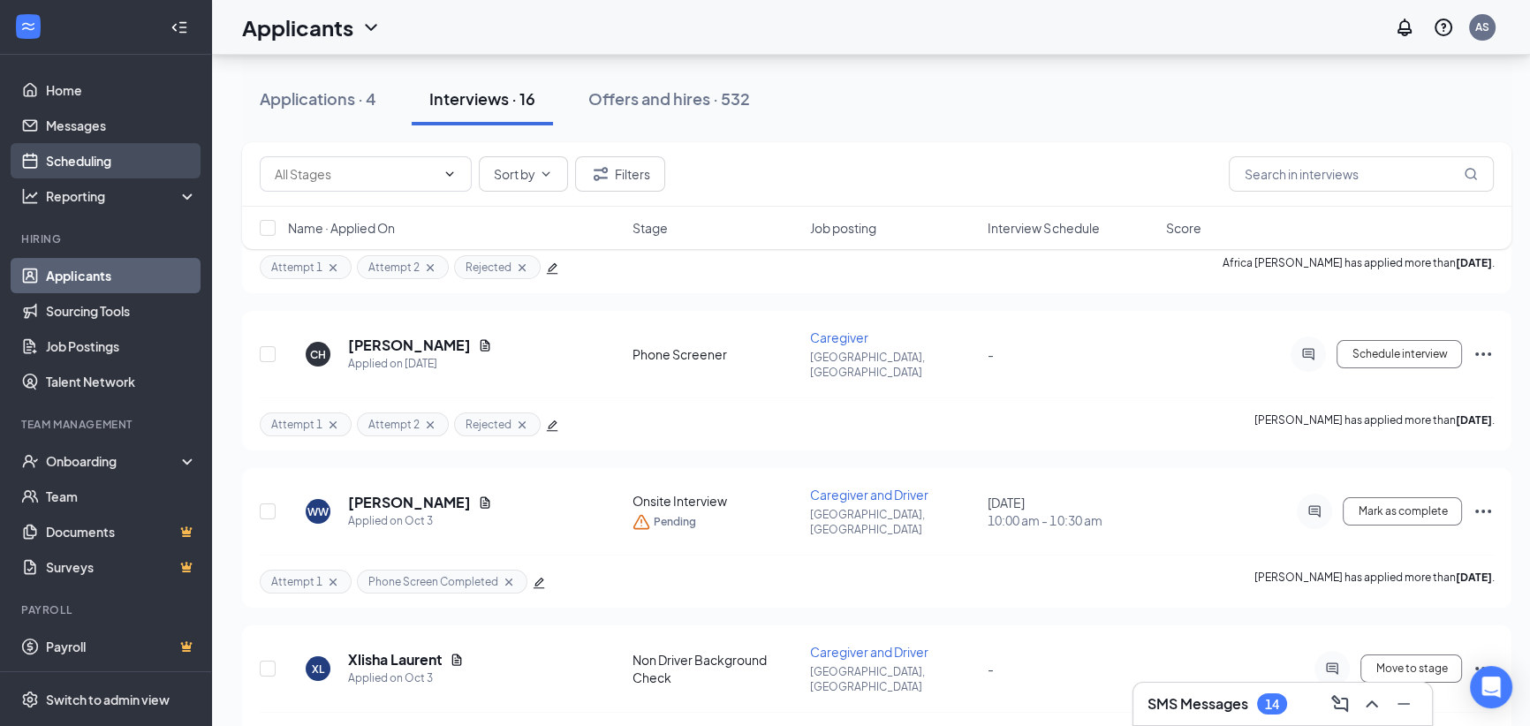
click at [85, 155] on link "Scheduling" at bounding box center [121, 160] width 151 height 35
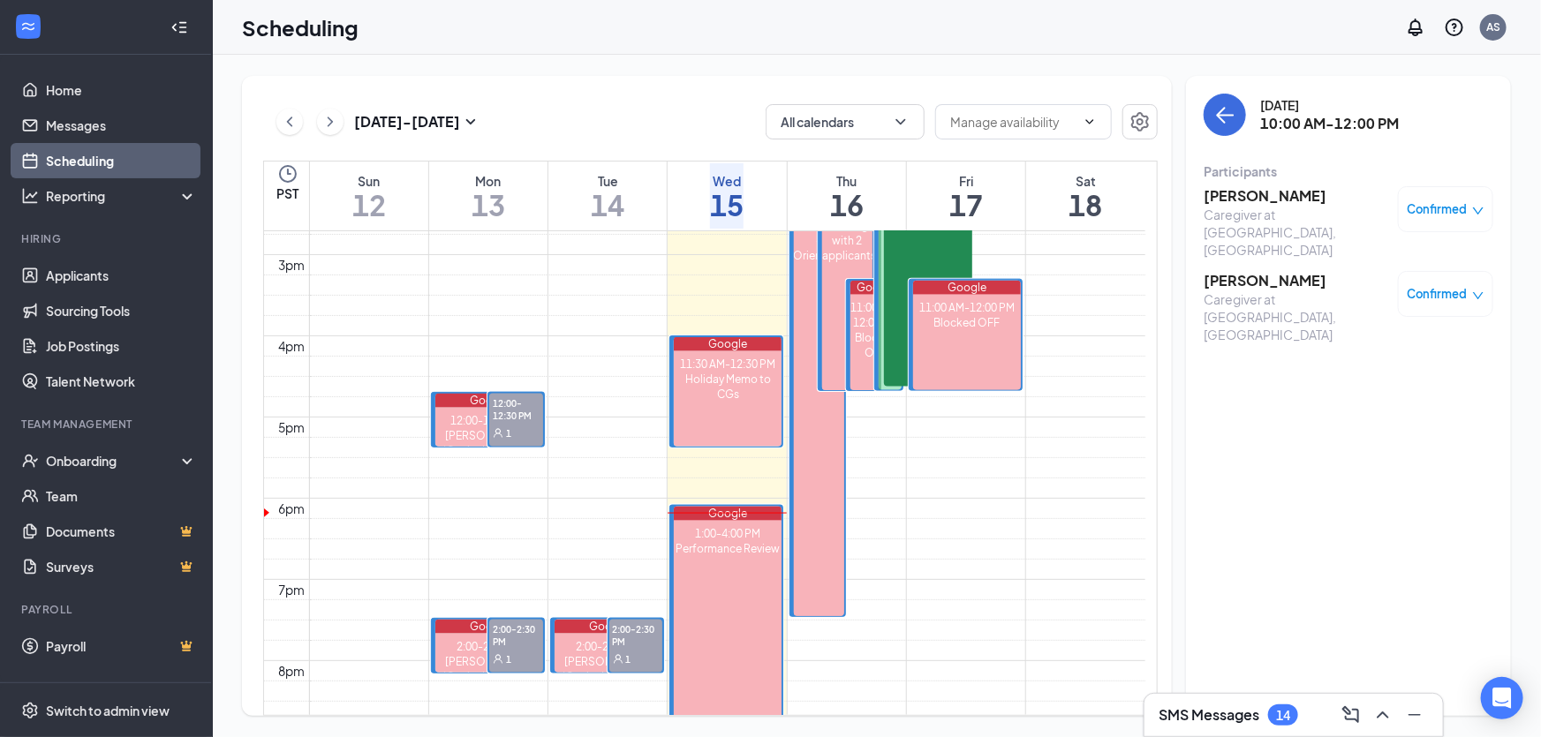
scroll to position [939, 0]
